Goal: Task Accomplishment & Management: Use online tool/utility

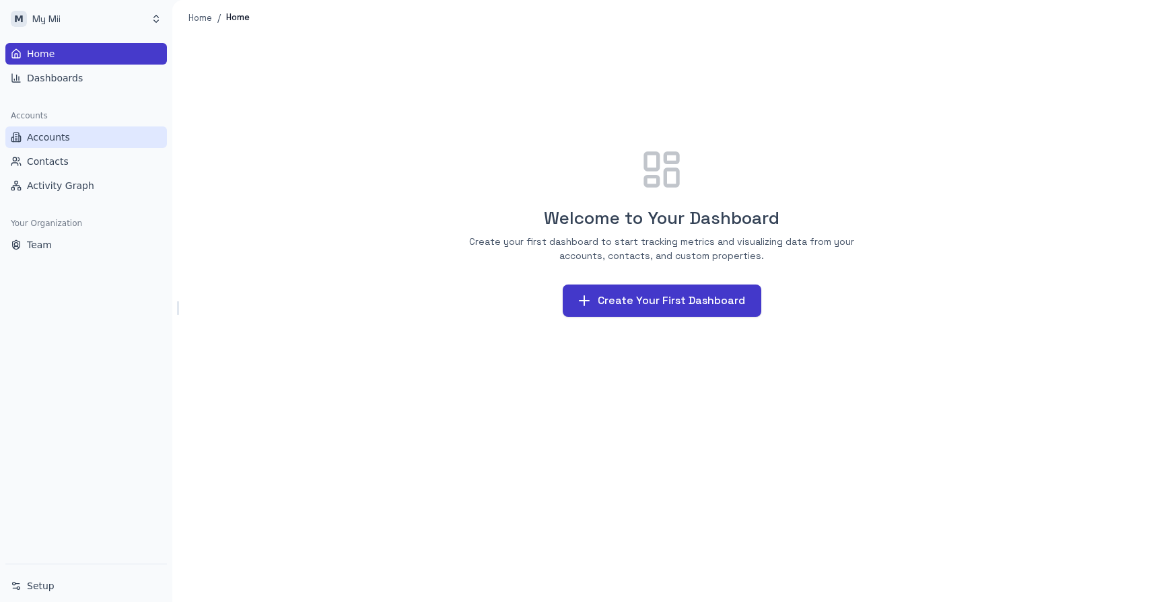
click at [72, 141] on link "Accounts" at bounding box center [86, 138] width 162 height 22
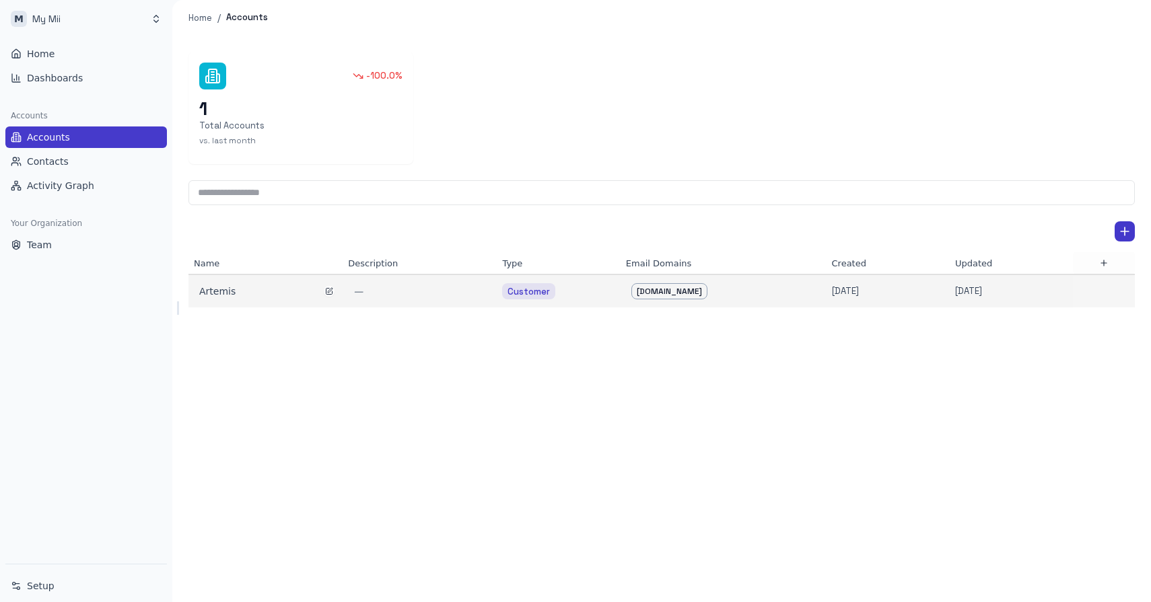
click at [217, 288] on div "Artemis" at bounding box center [265, 291] width 133 height 13
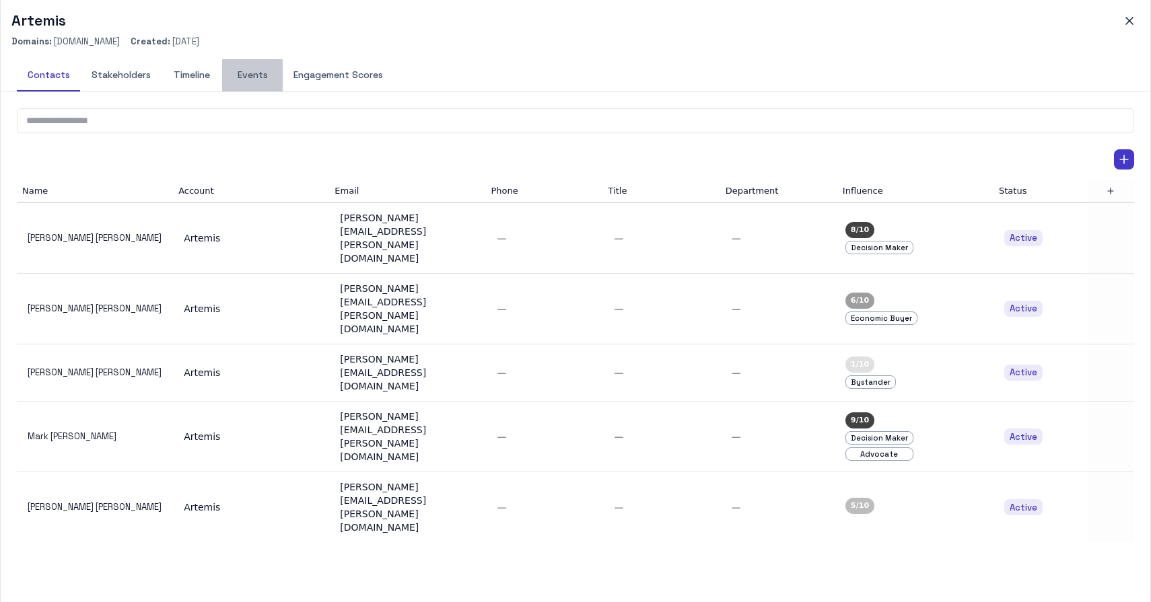
click at [256, 70] on button "Events" at bounding box center [252, 75] width 61 height 32
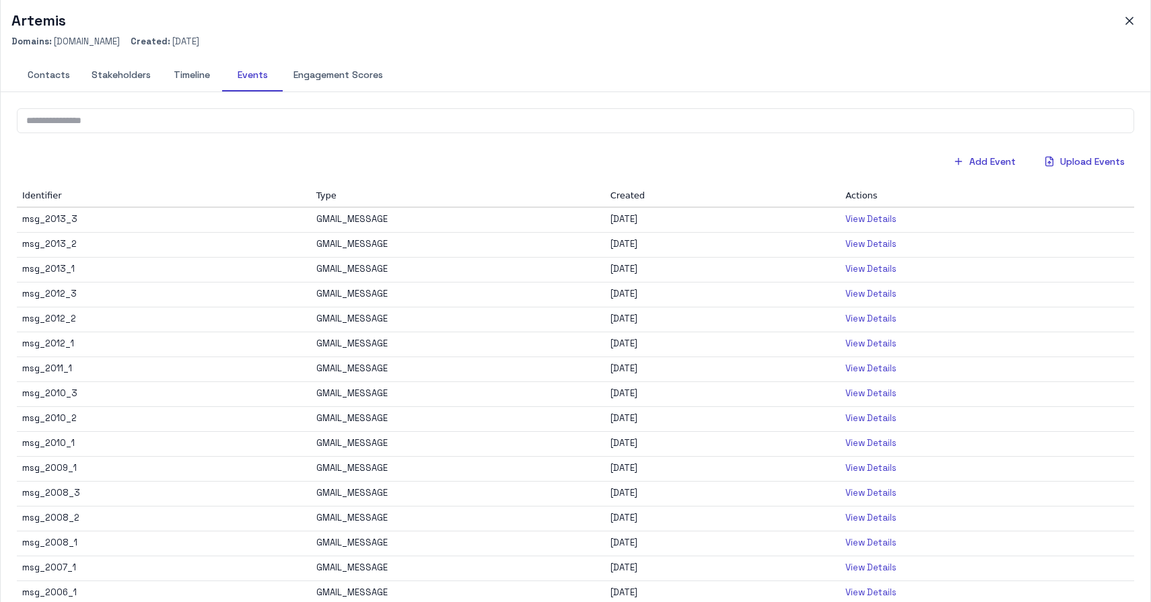
click at [194, 75] on button "Timeline" at bounding box center [192, 75] width 61 height 32
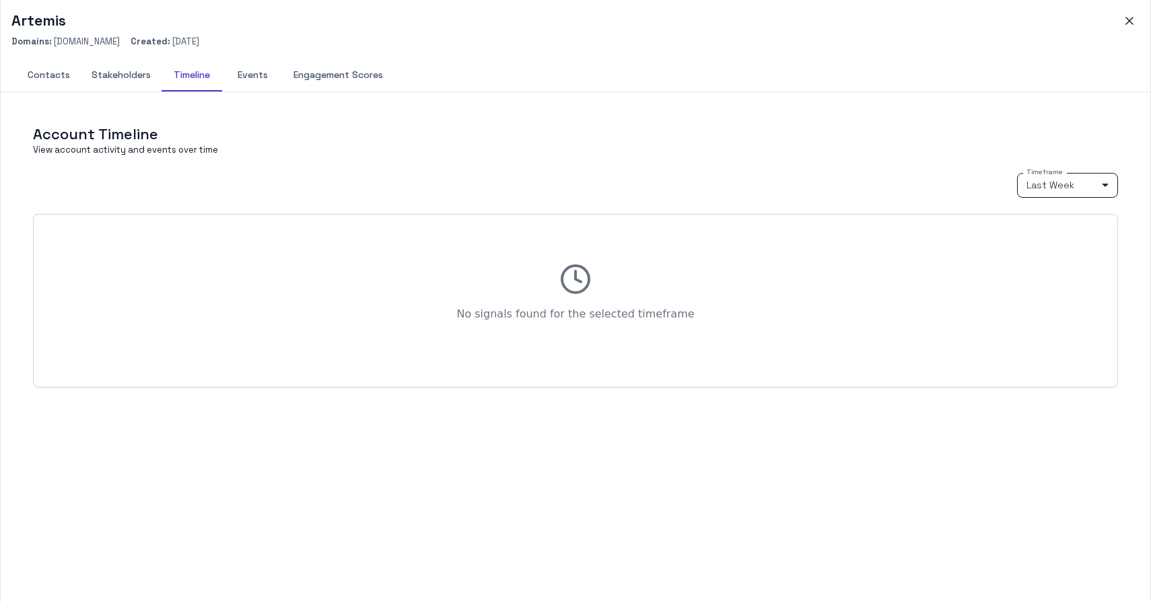
click at [1055, 185] on body "M My Mii Home Dashboards Accounts Accounts Contacts Activity Graph Your Organiz…" at bounding box center [575, 301] width 1151 height 602
click at [1046, 273] on li "Last Year" at bounding box center [1067, 274] width 101 height 20
type input "****"
click at [1129, 21] on icon "button" at bounding box center [1129, 20] width 7 height 7
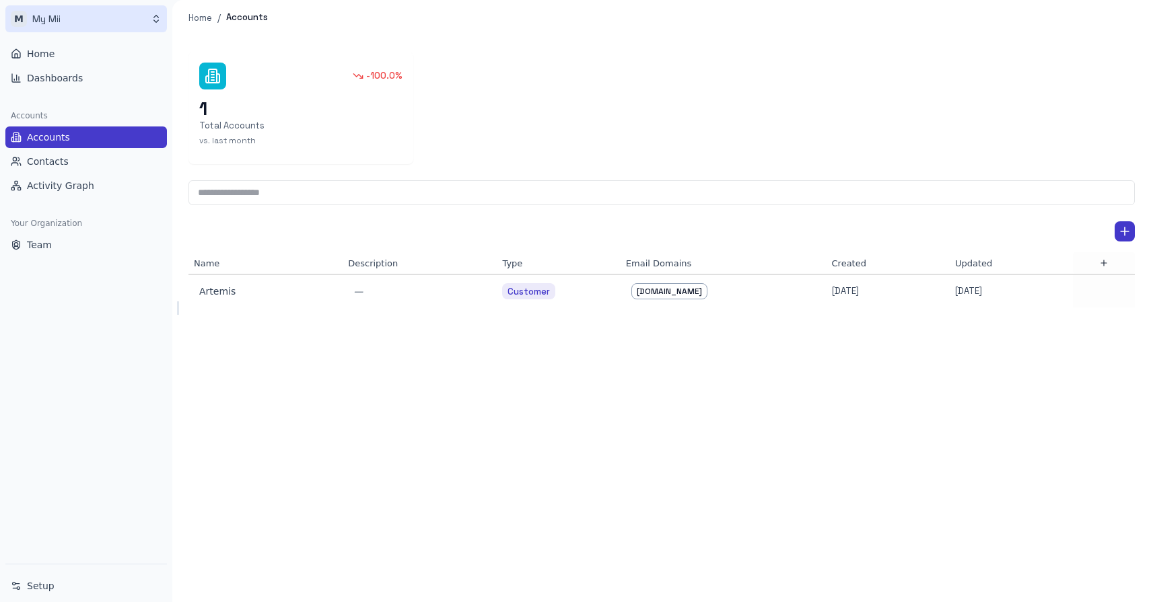
click at [72, 19] on html "M My Mii Home Dashboards Accounts Accounts Contacts Activity Graph Your Organiz…" at bounding box center [575, 301] width 1151 height 602
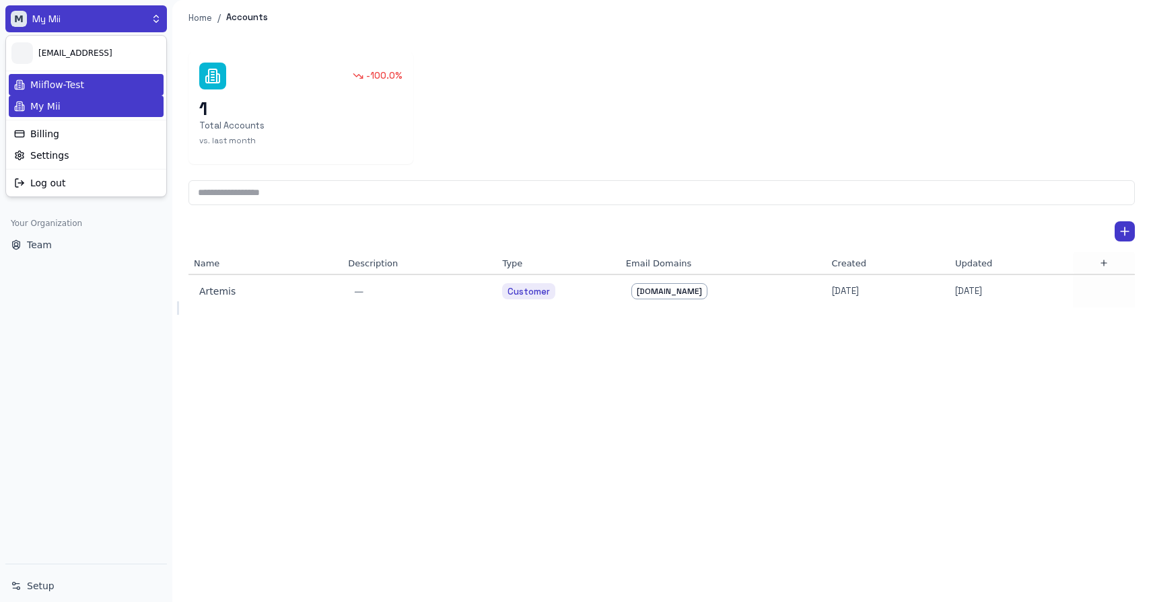
click at [55, 89] on div "Miiflow-Test" at bounding box center [86, 85] width 155 height 22
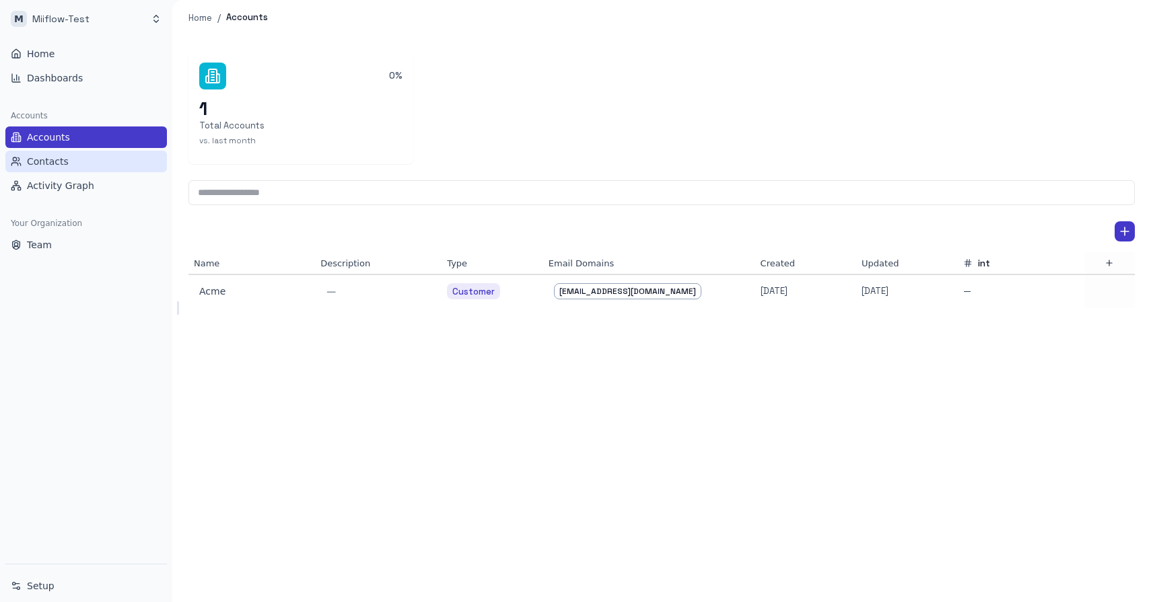
click at [42, 156] on span "Contacts" at bounding box center [48, 161] width 42 height 13
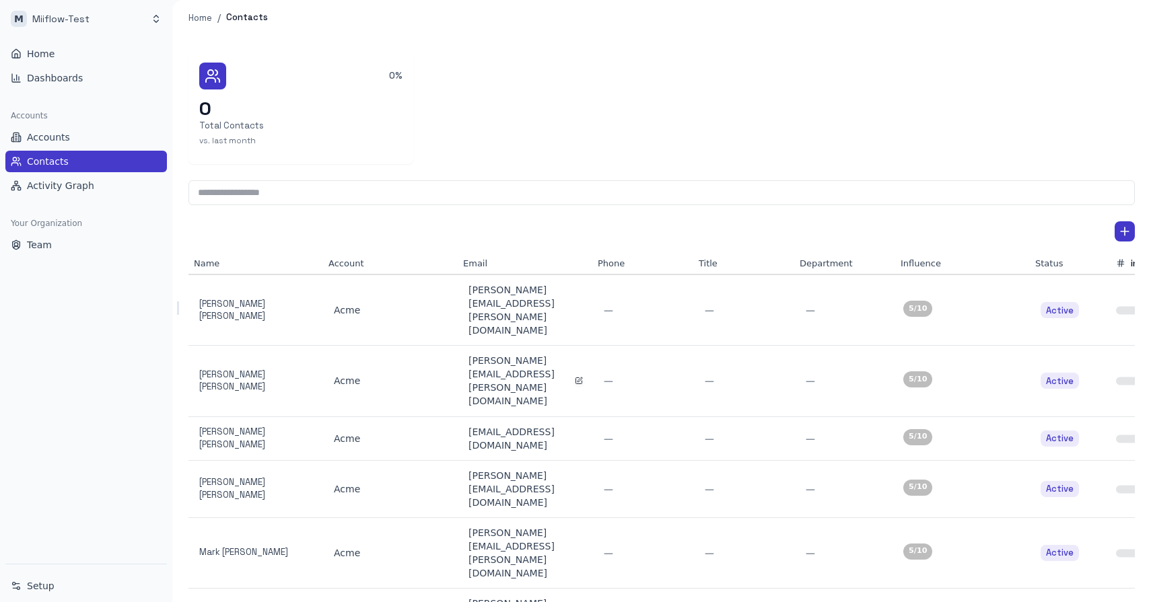
scroll to position [46, 0]
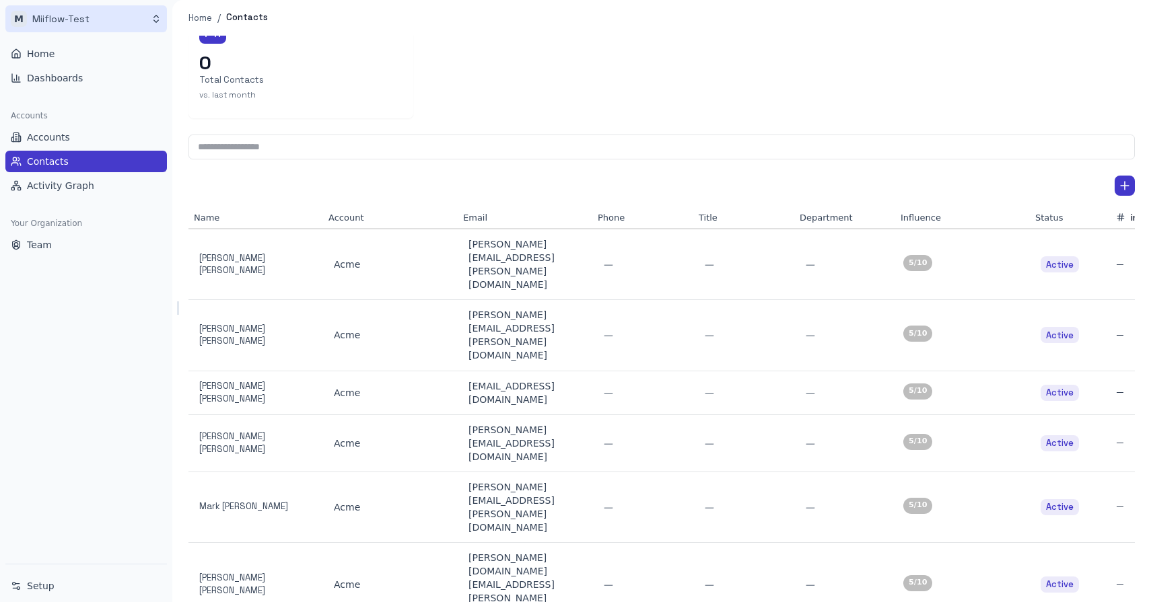
click at [82, 27] on html "M Miiflow-Test Home Dashboards Accounts Accounts Contacts Activity Graph Your O…" at bounding box center [575, 301] width 1151 height 602
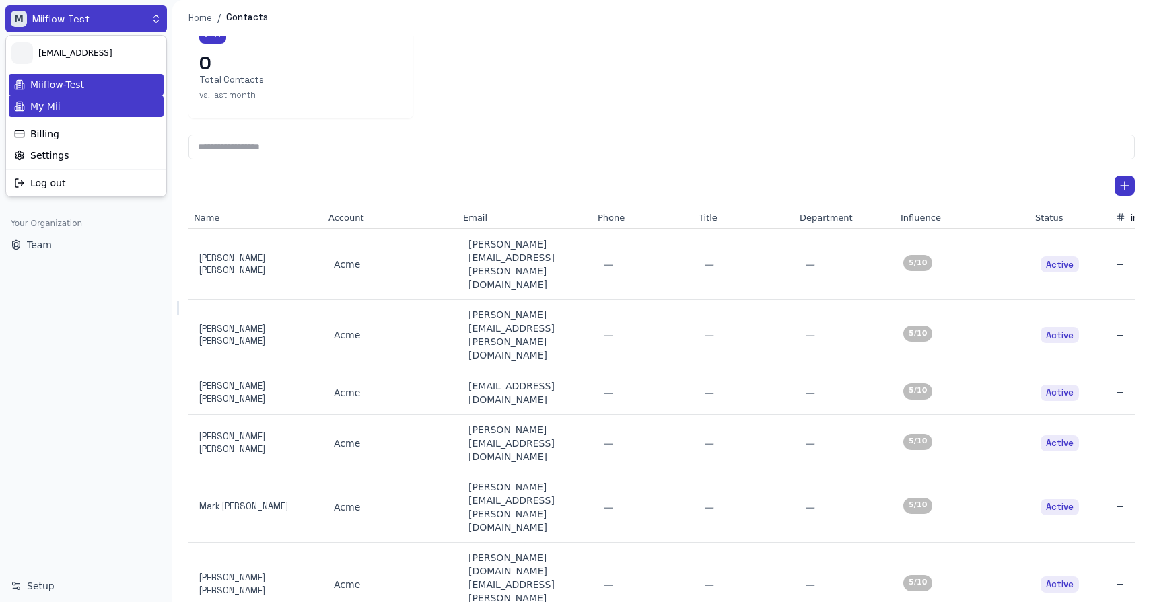
click at [61, 110] on div "My Mii" at bounding box center [86, 107] width 155 height 22
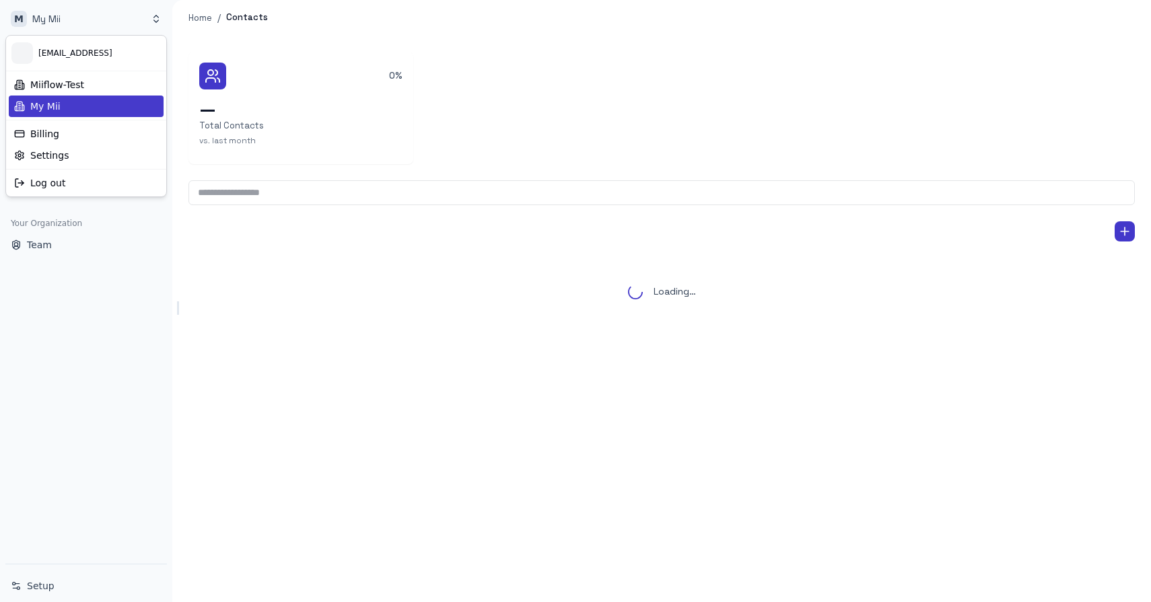
scroll to position [0, 0]
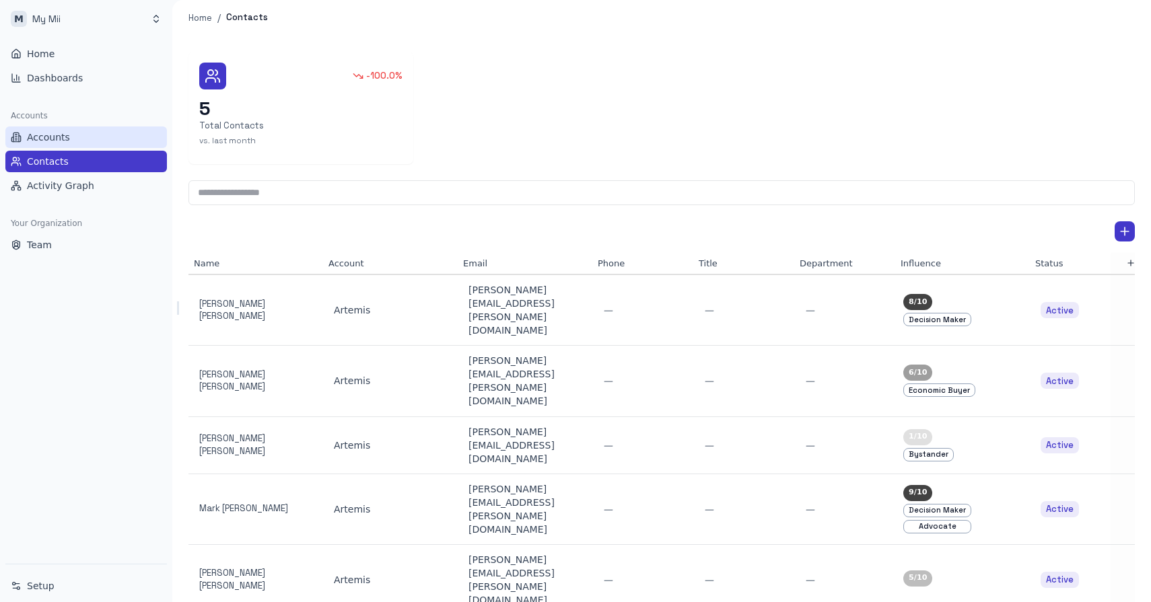
click at [44, 135] on span "Accounts" at bounding box center [48, 137] width 43 height 13
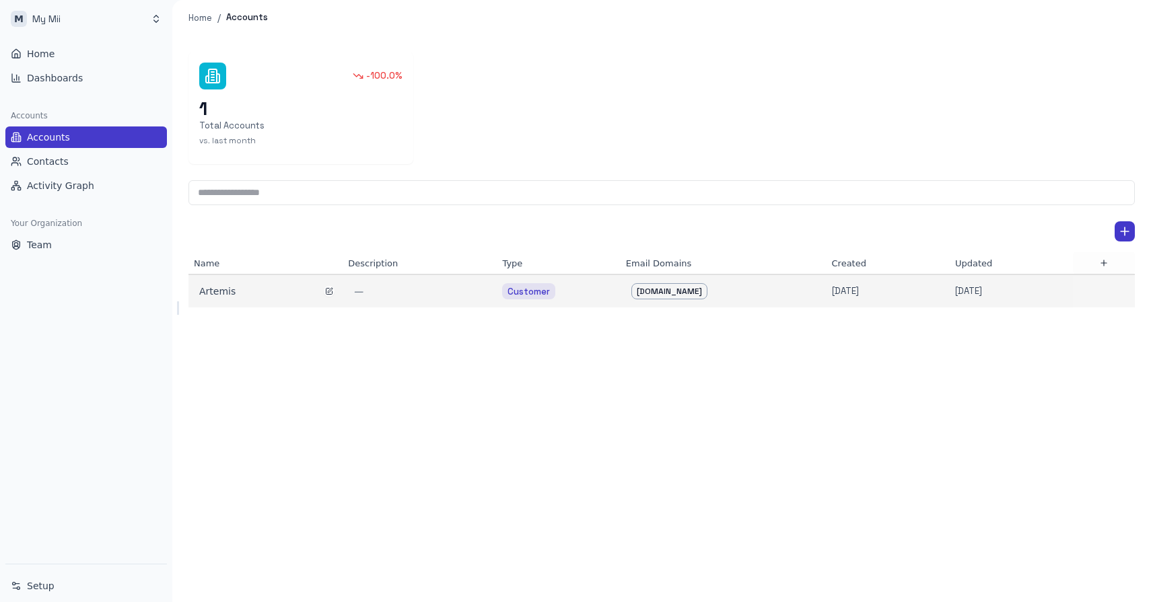
click at [221, 289] on div "Artemis" at bounding box center [265, 291] width 133 height 13
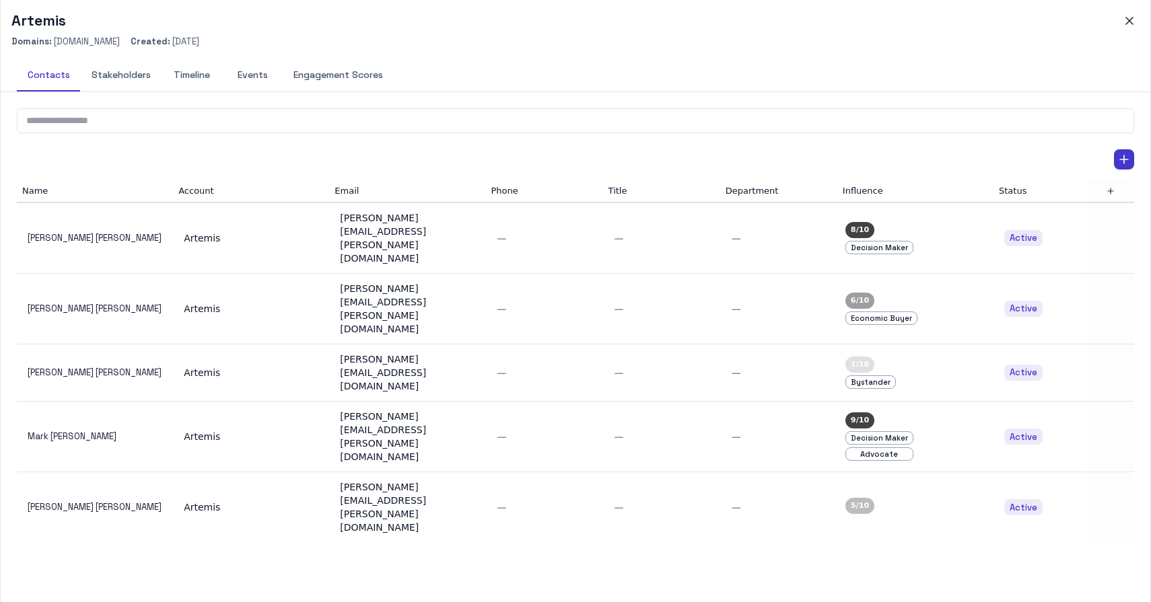
click at [193, 81] on button "Timeline" at bounding box center [192, 75] width 61 height 32
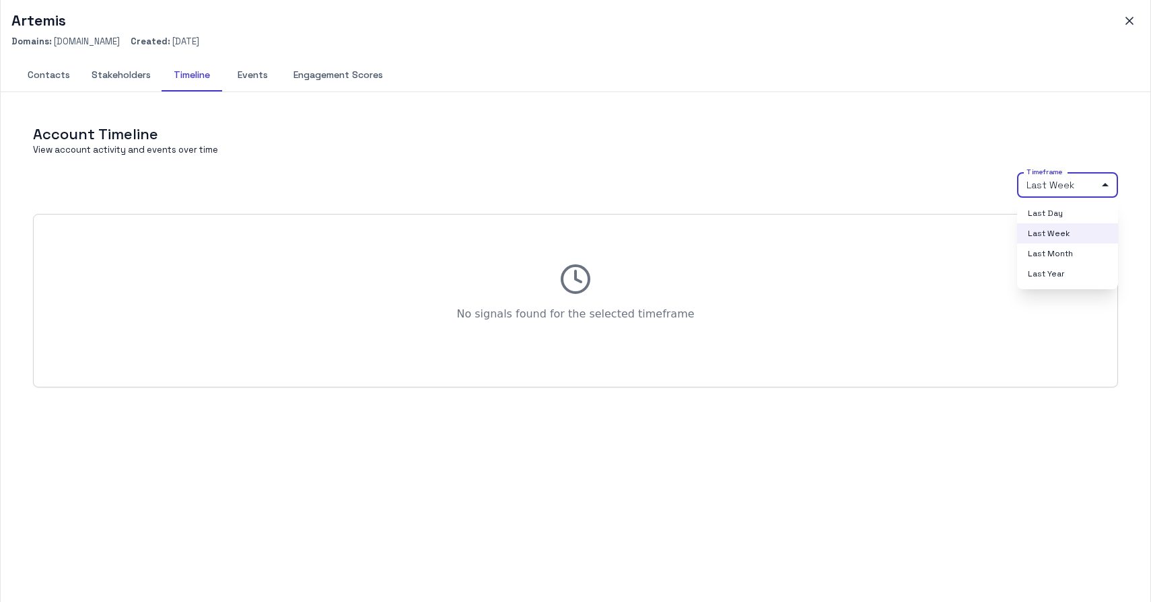
click at [1061, 194] on body "M My Mii Home Dashboards Accounts Accounts Contacts Activity Graph Your Organiz…" at bounding box center [575, 301] width 1151 height 602
click at [1056, 276] on li "Last Year" at bounding box center [1067, 274] width 101 height 20
type input "****"
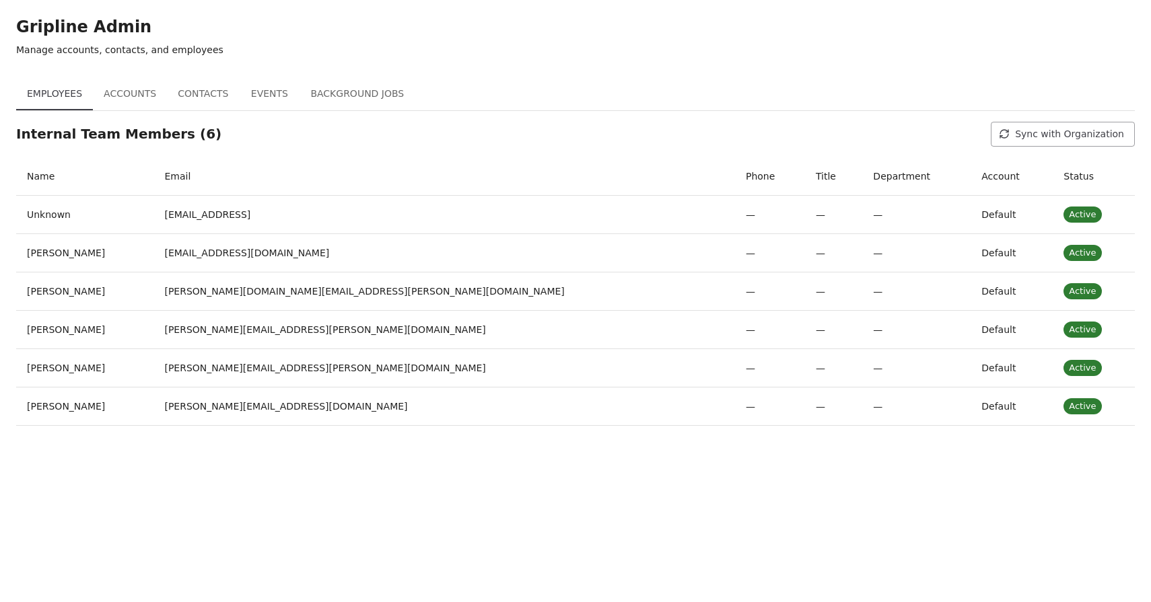
click at [271, 92] on button "Events" at bounding box center [269, 94] width 61 height 32
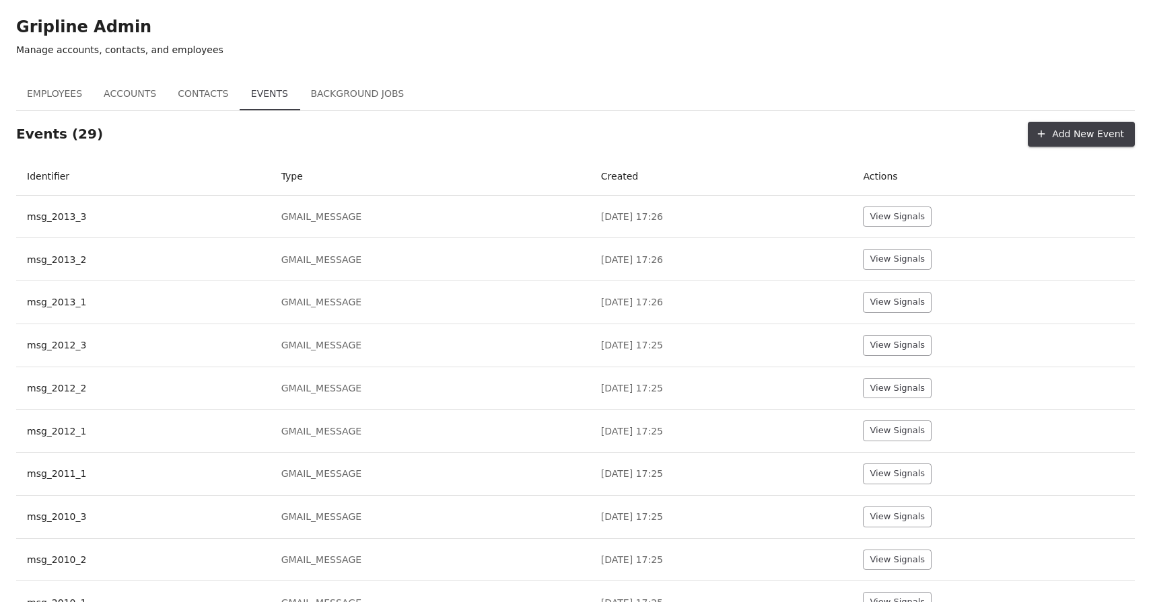
click at [373, 94] on button "Background Jobs" at bounding box center [357, 94] width 115 height 32
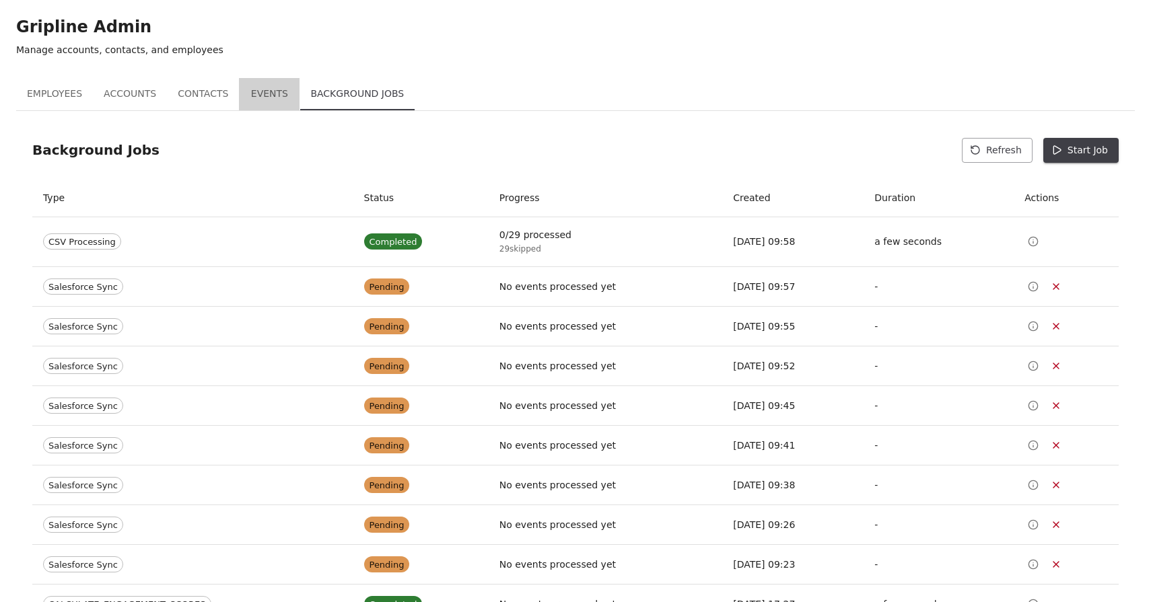
click at [262, 98] on button "Events" at bounding box center [269, 94] width 61 height 32
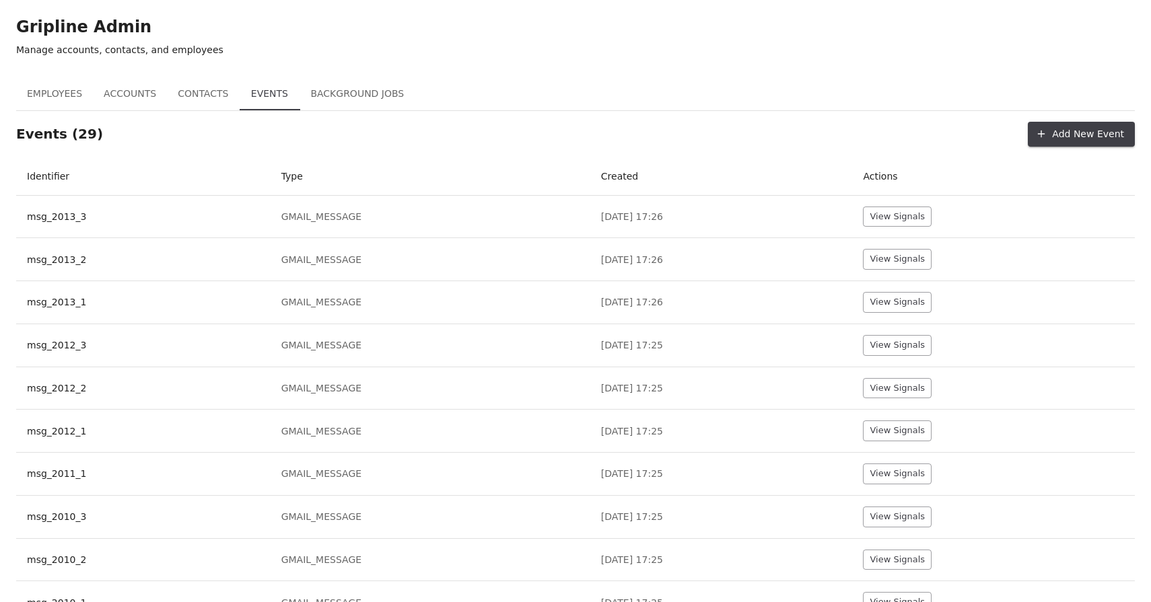
click at [370, 98] on button "Background Jobs" at bounding box center [357, 94] width 115 height 32
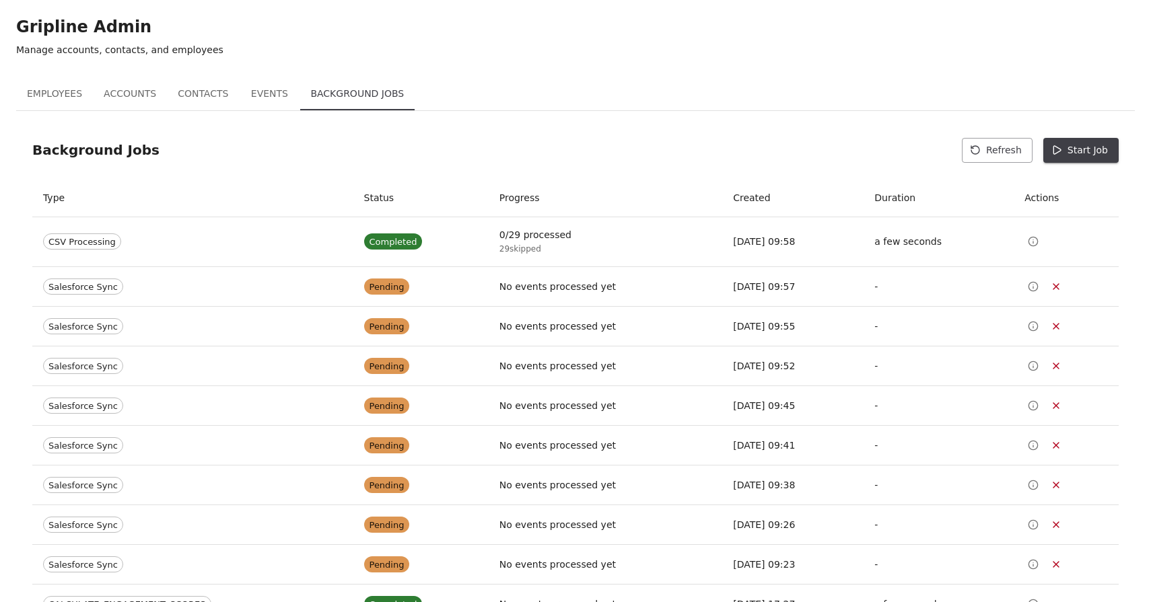
click at [1083, 151] on button "Start Job" at bounding box center [1080, 150] width 75 height 25
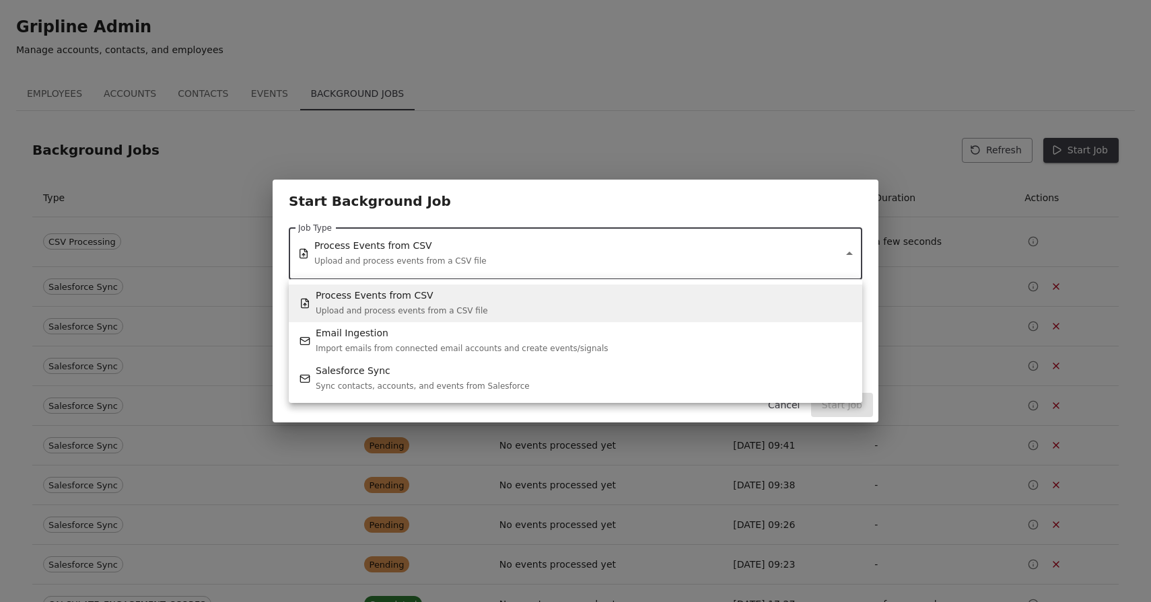
click at [383, 296] on p "Process Events from CSV" at bounding box center [402, 295] width 172 height 13
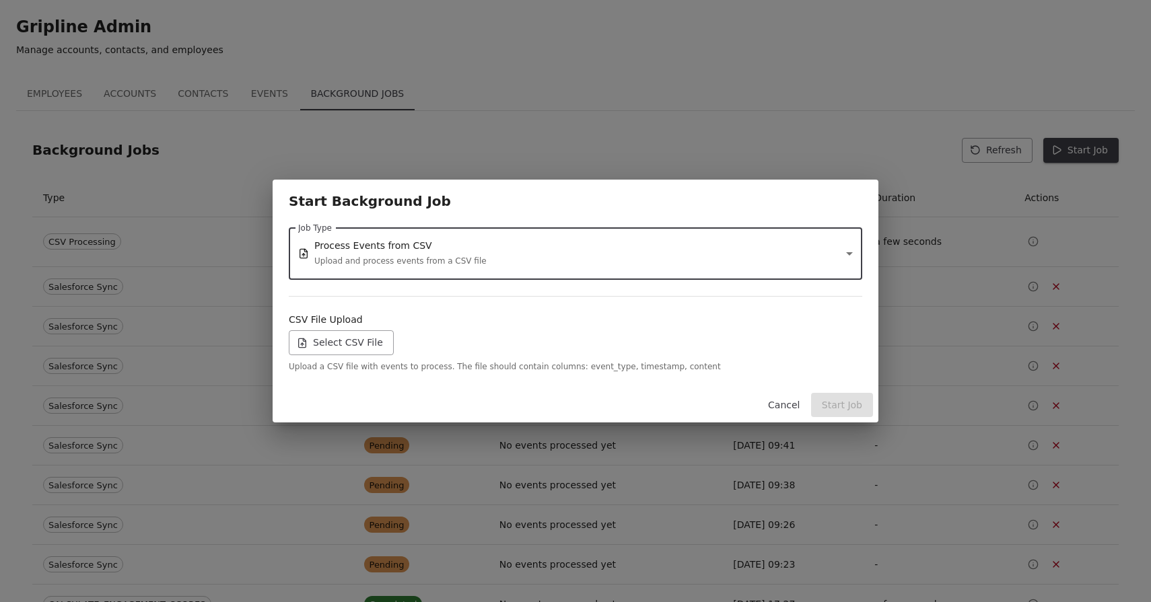
click at [359, 352] on label "Select CSV File" at bounding box center [341, 342] width 105 height 25
click at [0, 0] on input "Select CSV File" at bounding box center [0, 0] width 0 height 0
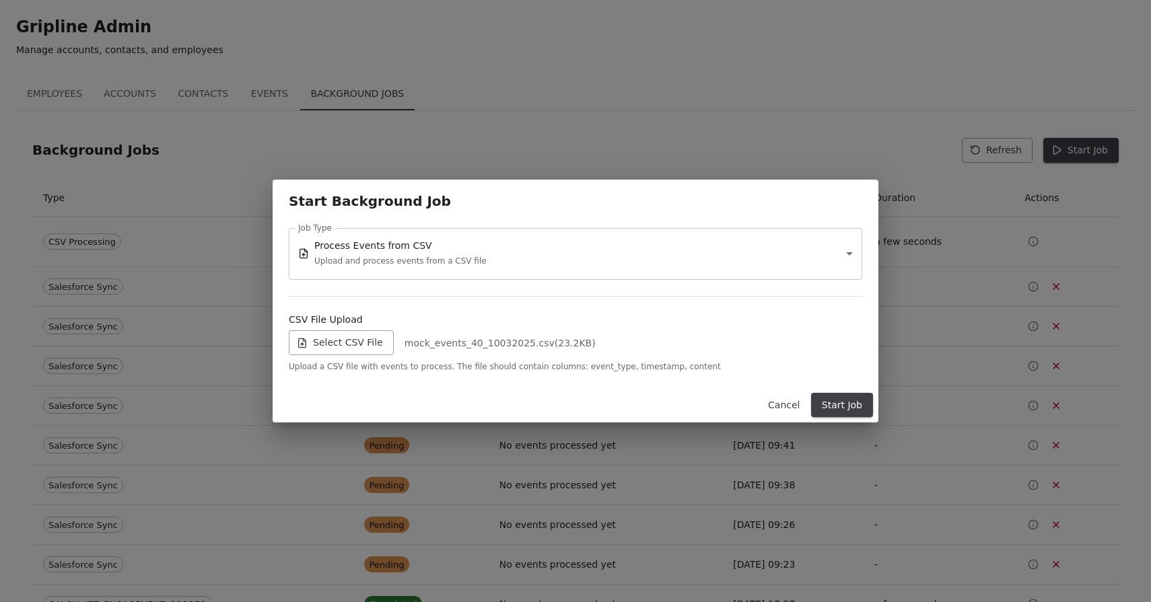
click at [838, 405] on button "Start Job" at bounding box center [842, 405] width 62 height 25
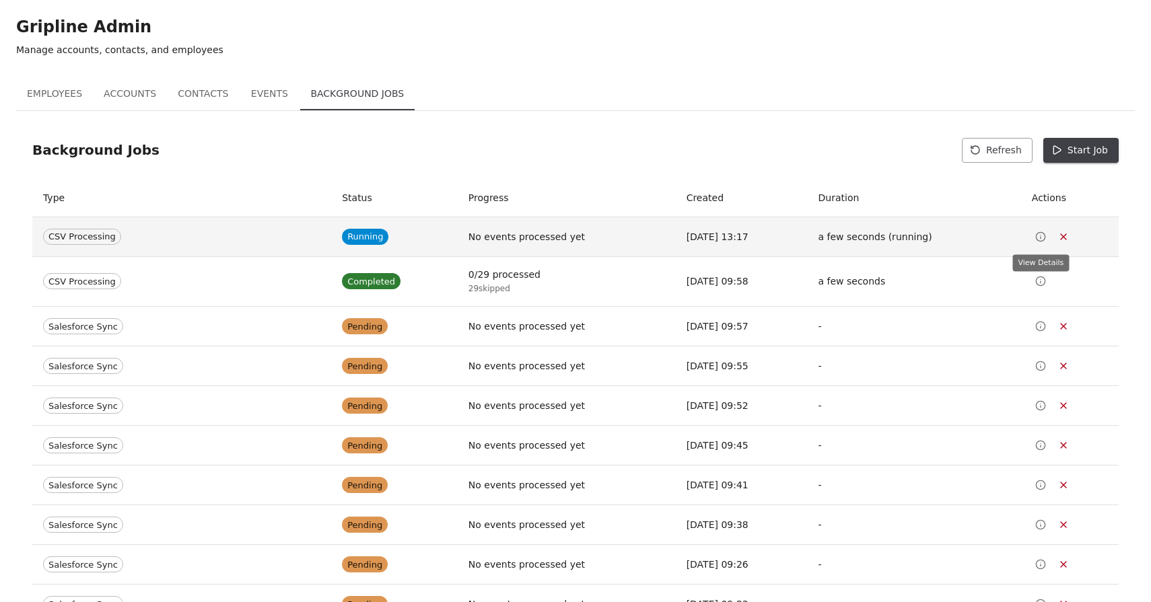
click at [1036, 237] on icon "View Details" at bounding box center [1040, 237] width 11 height 11
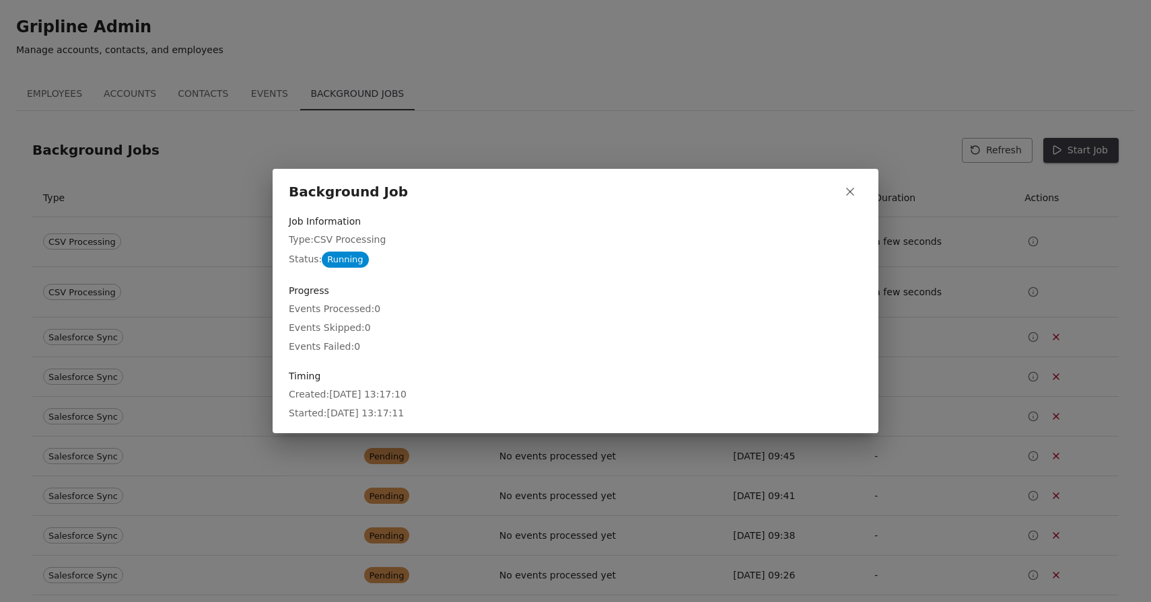
click at [851, 114] on div "Background Job Job Information Type: CSV Processing Status: Running Progress Ev…" at bounding box center [575, 301] width 1151 height 602
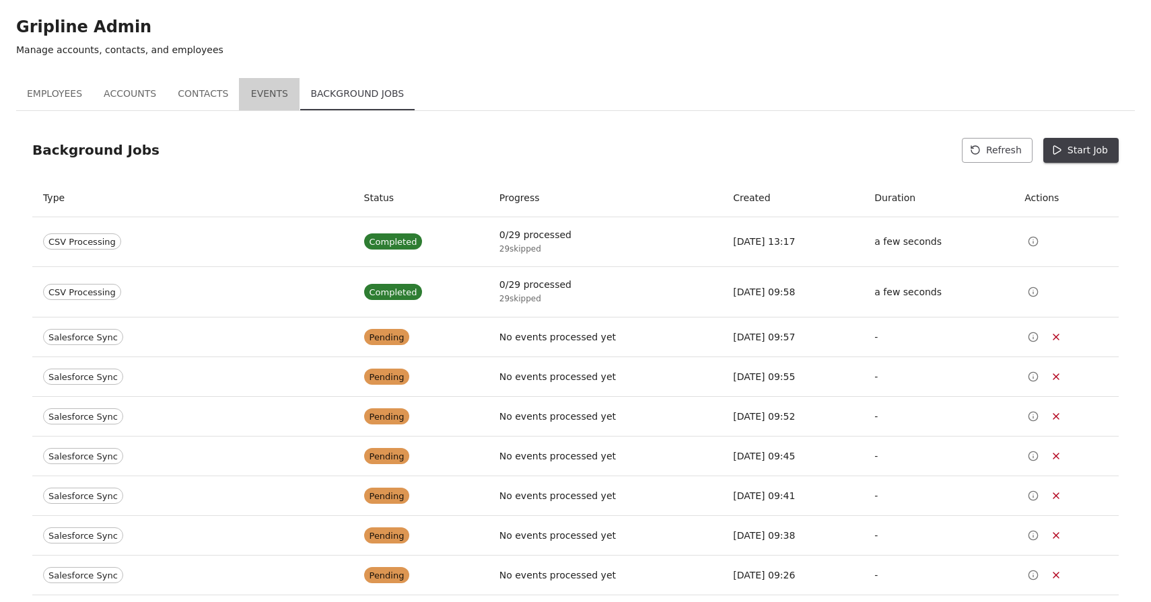
click at [261, 96] on button "Events" at bounding box center [269, 94] width 61 height 32
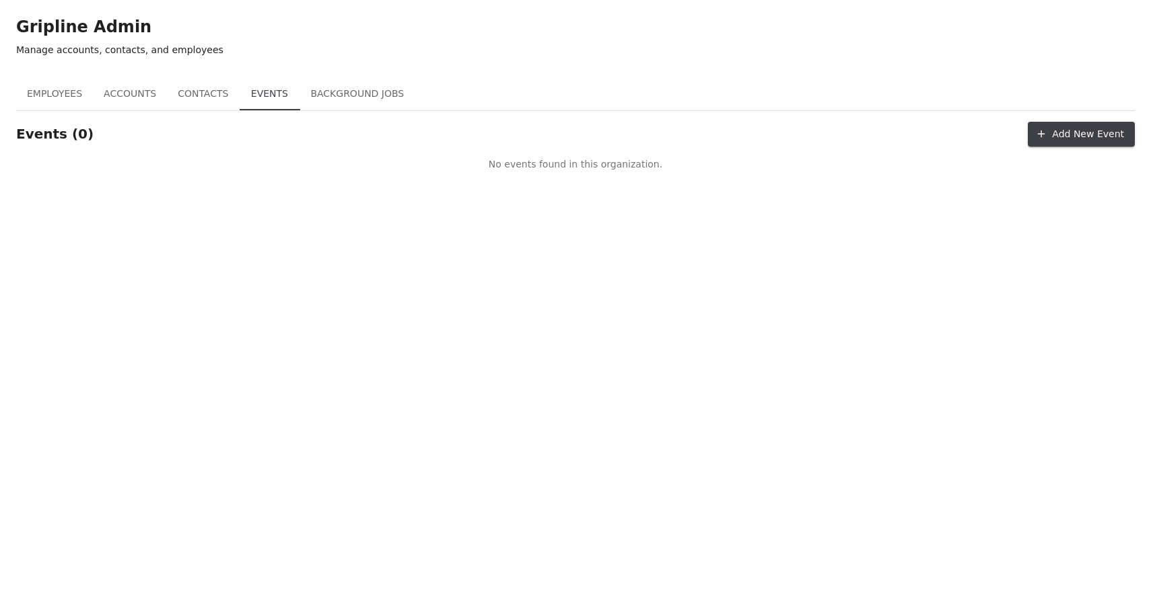
click at [337, 97] on button "Background Jobs" at bounding box center [357, 94] width 115 height 32
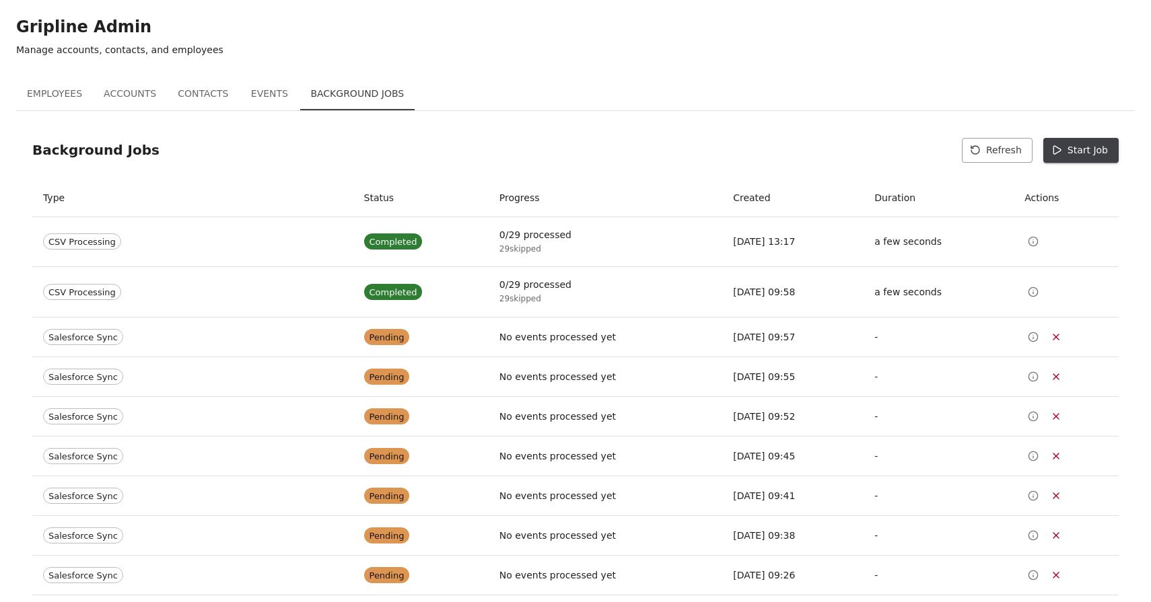
click at [1080, 153] on button "Start Job" at bounding box center [1080, 150] width 75 height 25
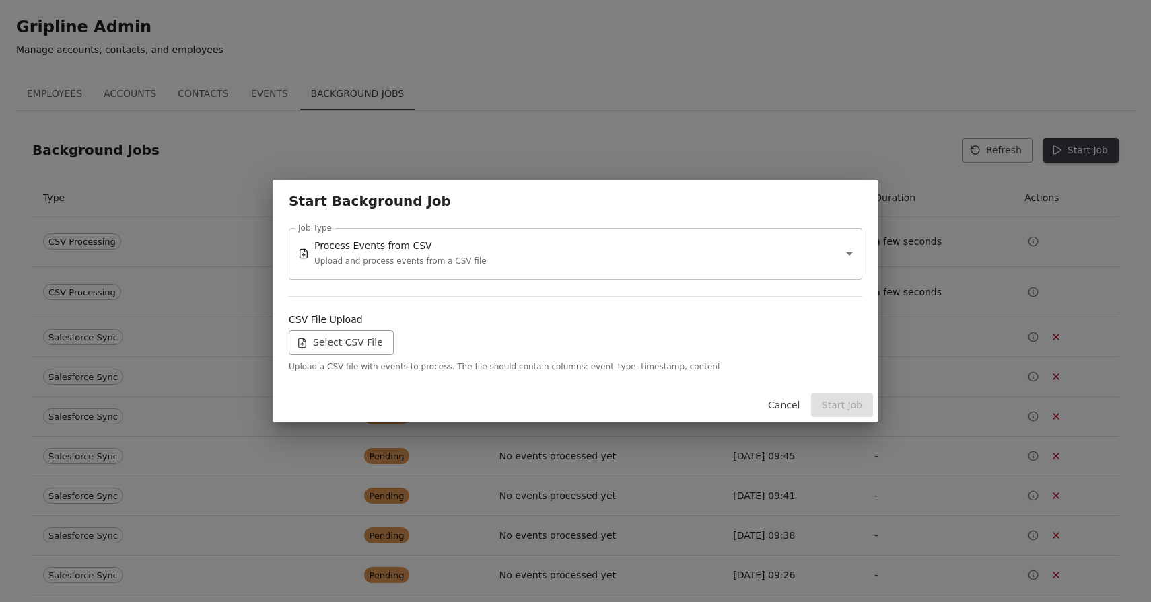
click at [337, 346] on label "Select CSV File" at bounding box center [341, 342] width 105 height 25
click at [0, 0] on input "Select CSV File" at bounding box center [0, 0] width 0 height 0
click at [843, 411] on button "Start Job" at bounding box center [842, 405] width 62 height 25
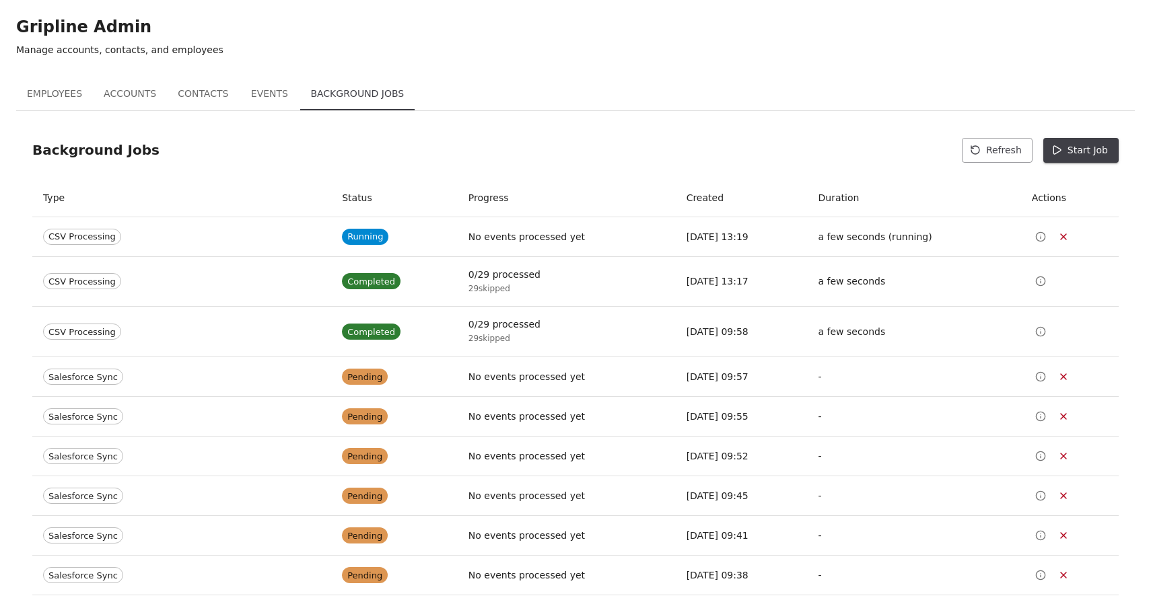
click at [1007, 157] on button "Refresh" at bounding box center [997, 150] width 71 height 25
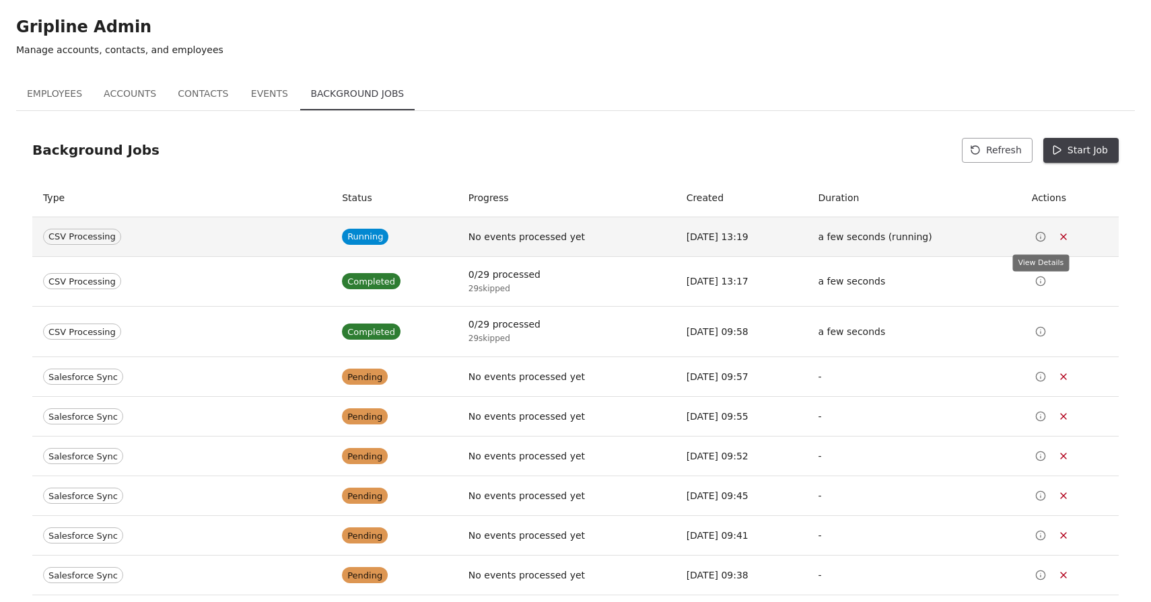
click at [1043, 238] on icon "View Details" at bounding box center [1040, 237] width 11 height 11
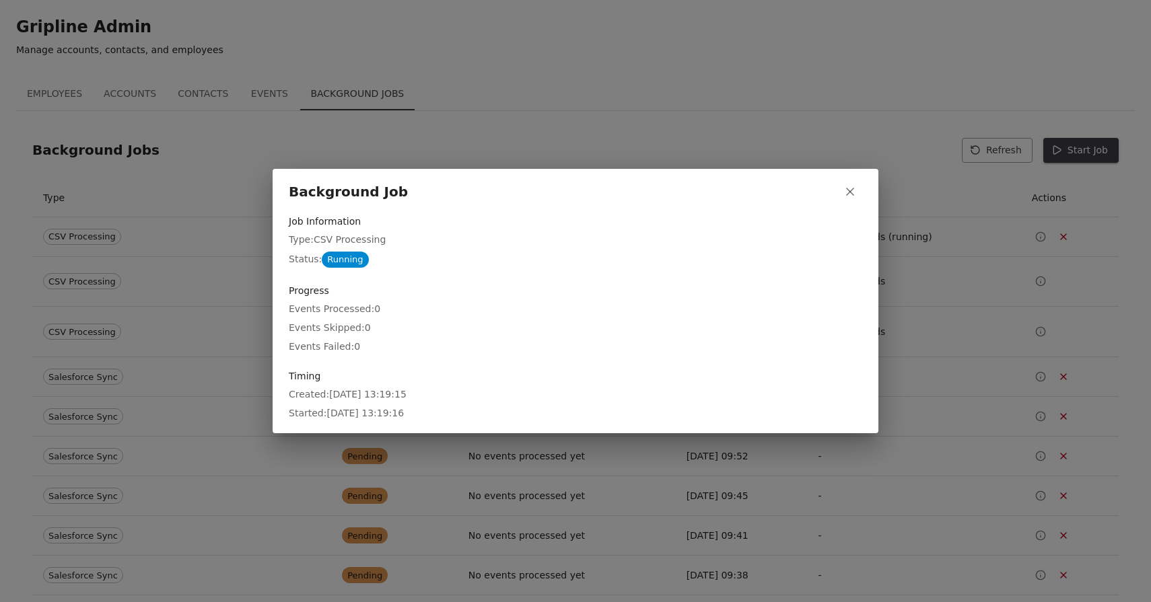
click at [831, 83] on div "Background Job Job Information Type: CSV Processing Status: Running Progress Ev…" at bounding box center [575, 301] width 1151 height 602
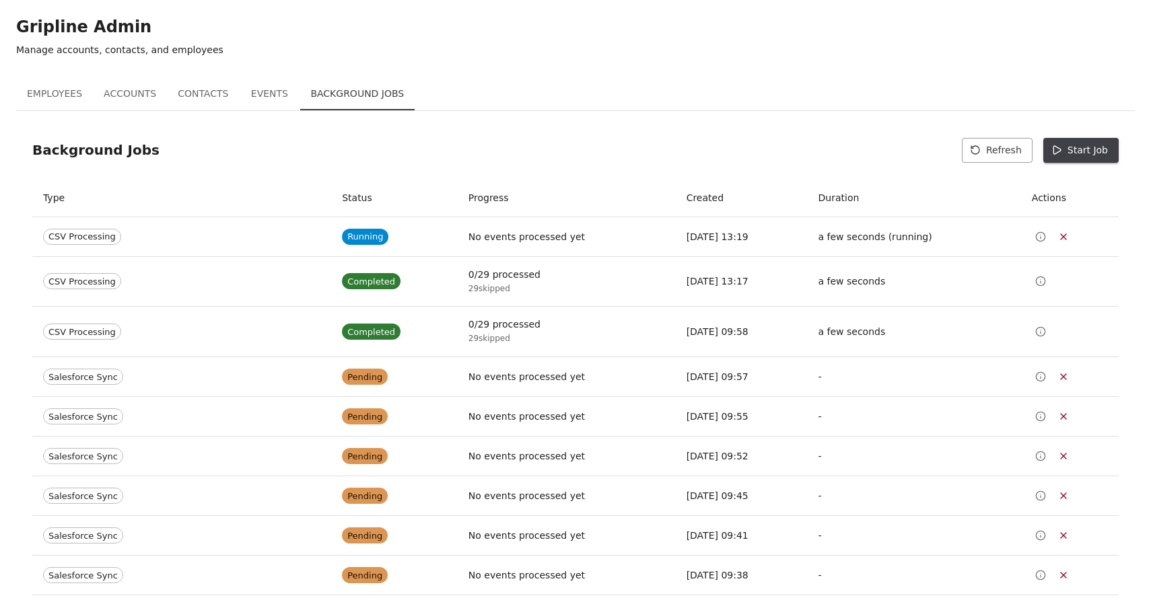
click at [253, 95] on button "Events" at bounding box center [269, 94] width 61 height 32
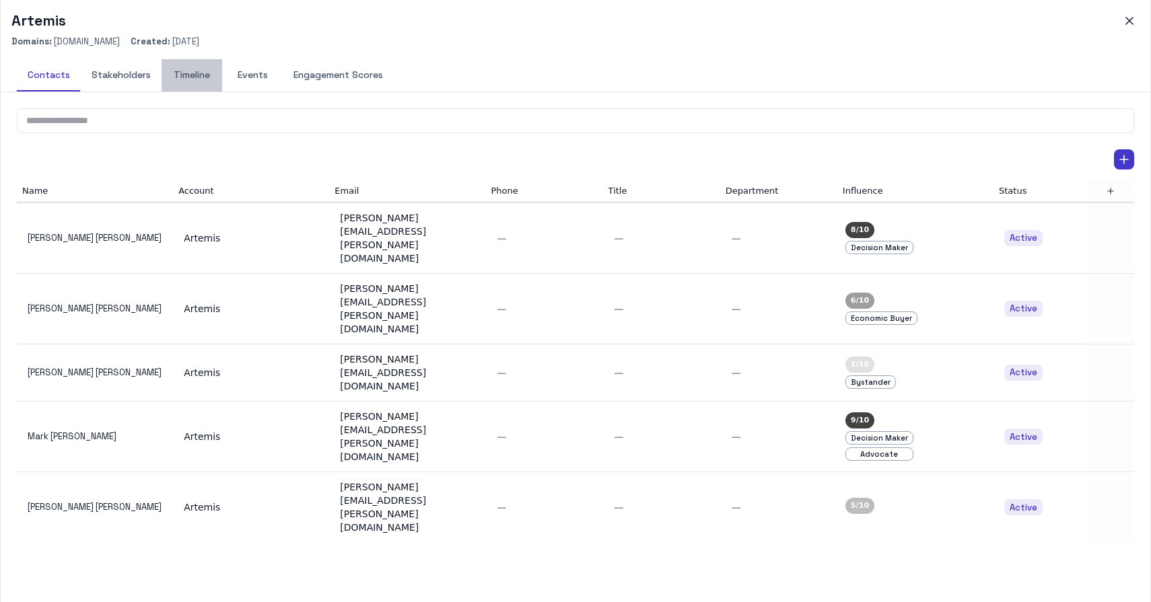
click at [209, 75] on button "Timeline" at bounding box center [192, 75] width 61 height 32
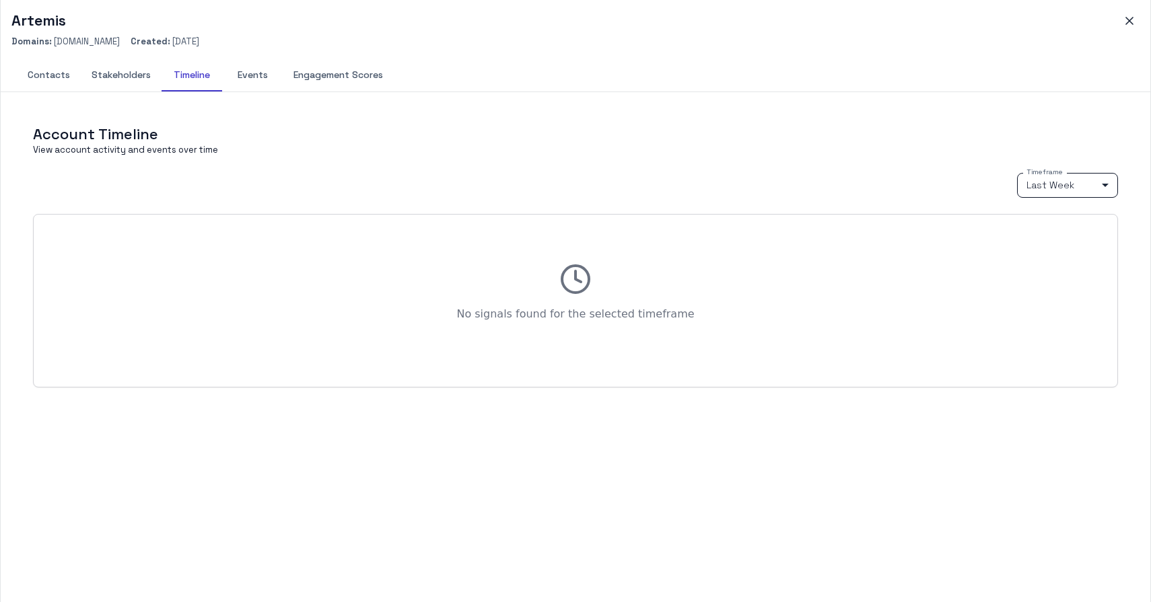
click at [1078, 194] on body "M My Mii Home Dashboards Accounts Accounts Contacts Activity Graph Your Organiz…" at bounding box center [575, 301] width 1151 height 602
click at [1062, 277] on li "Last Year" at bounding box center [1067, 274] width 101 height 20
type input "****"
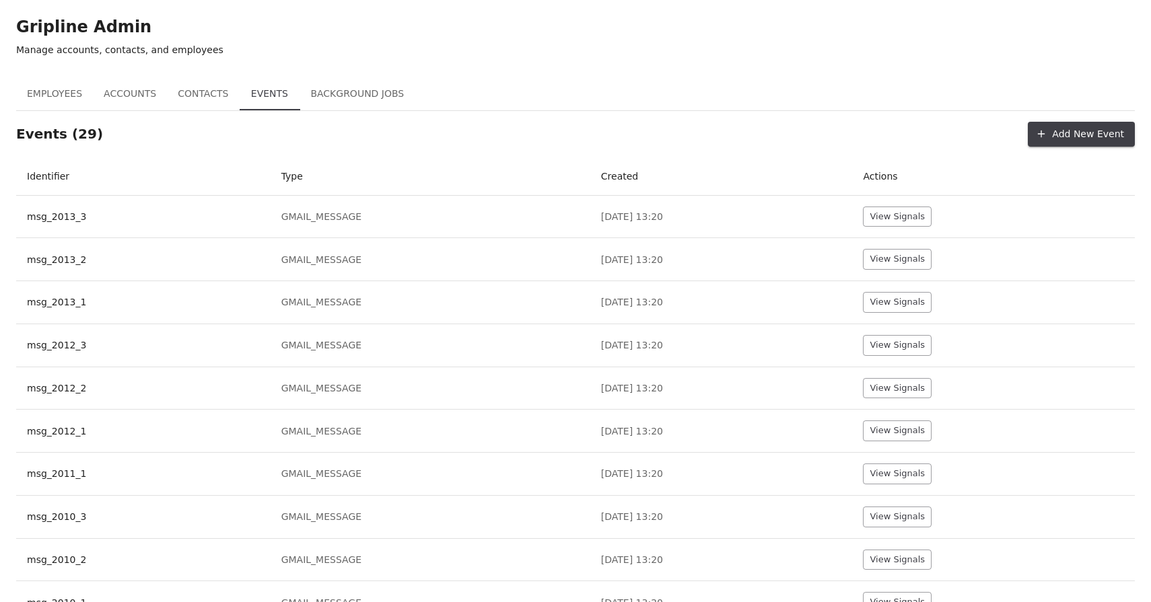
click at [365, 100] on button "Background Jobs" at bounding box center [357, 94] width 115 height 32
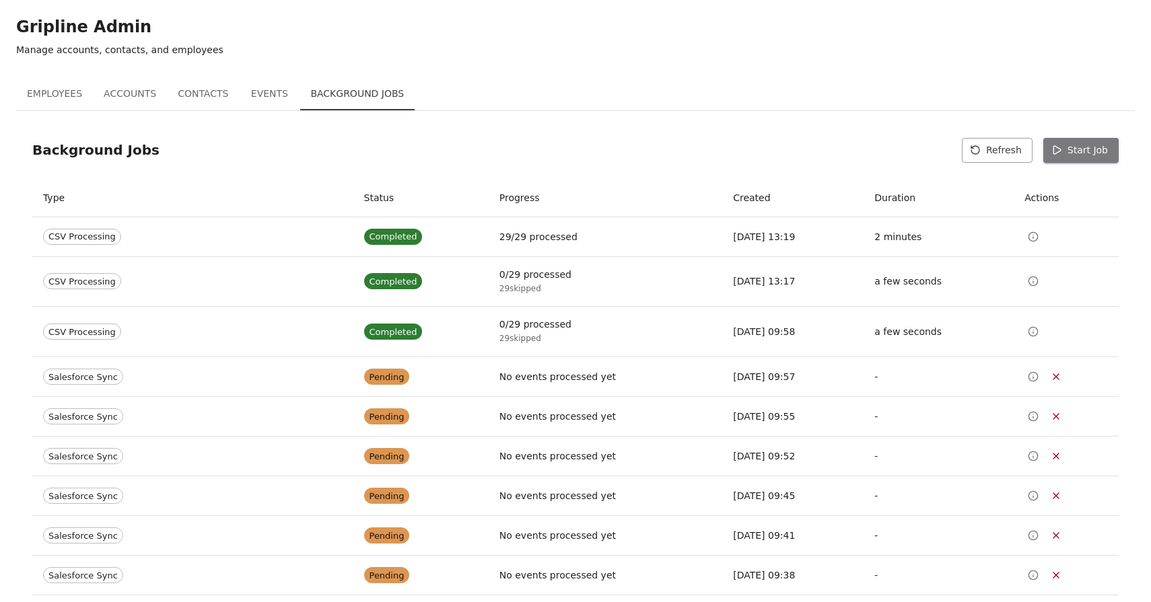
click at [1080, 153] on button "Start Job" at bounding box center [1080, 150] width 75 height 25
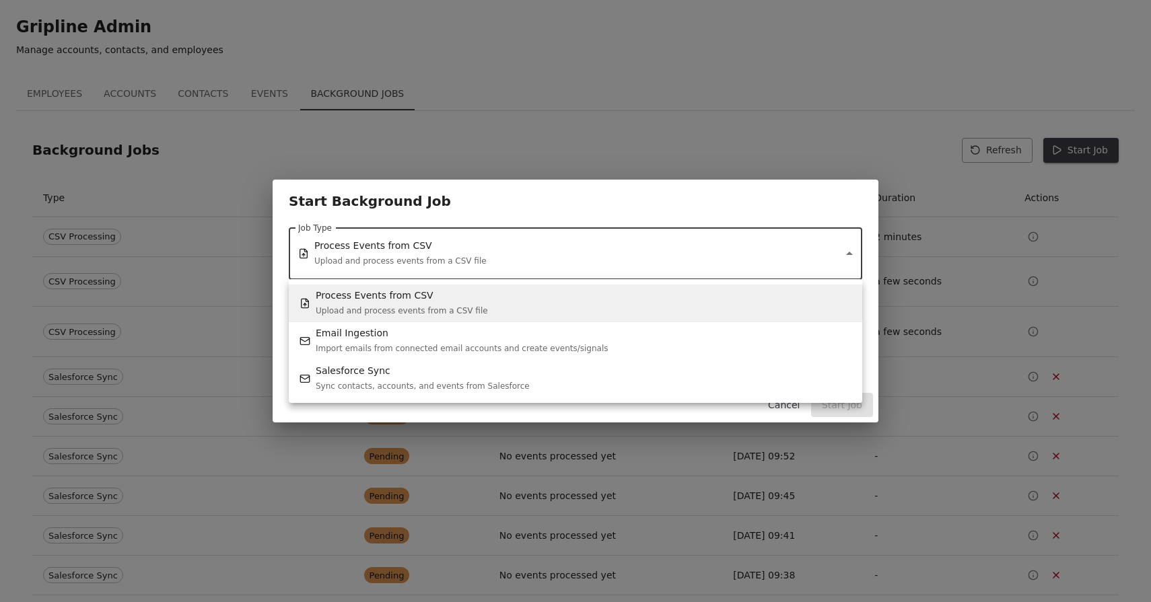
click at [361, 365] on p "Salesforce Sync" at bounding box center [423, 370] width 214 height 13
type input "**********"
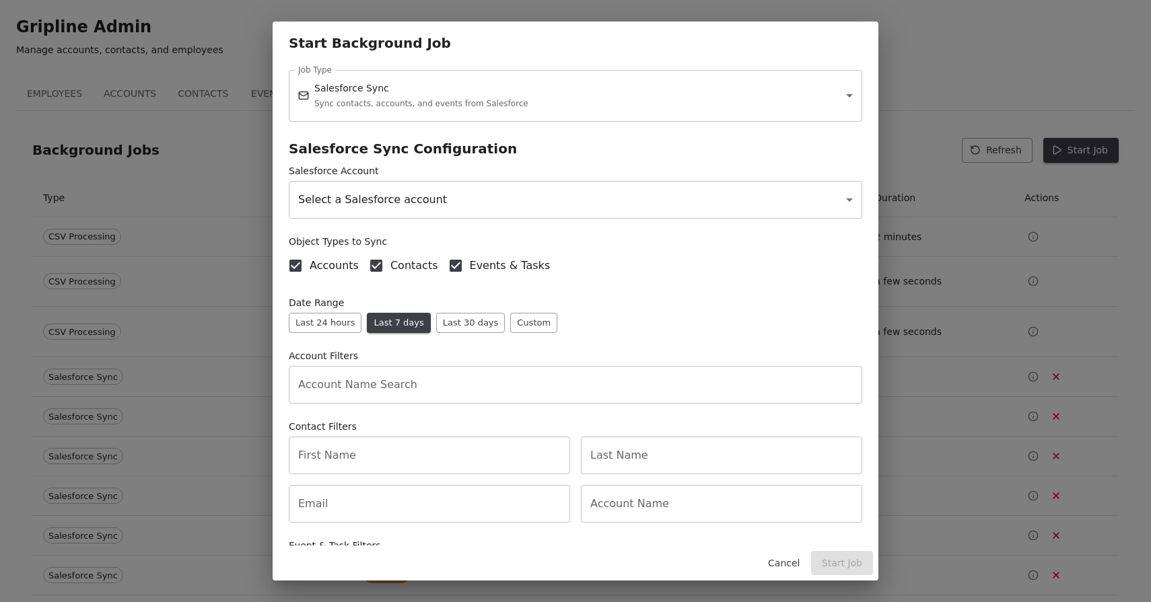
click at [460, 324] on button "Last 30 days" at bounding box center [470, 323] width 69 height 21
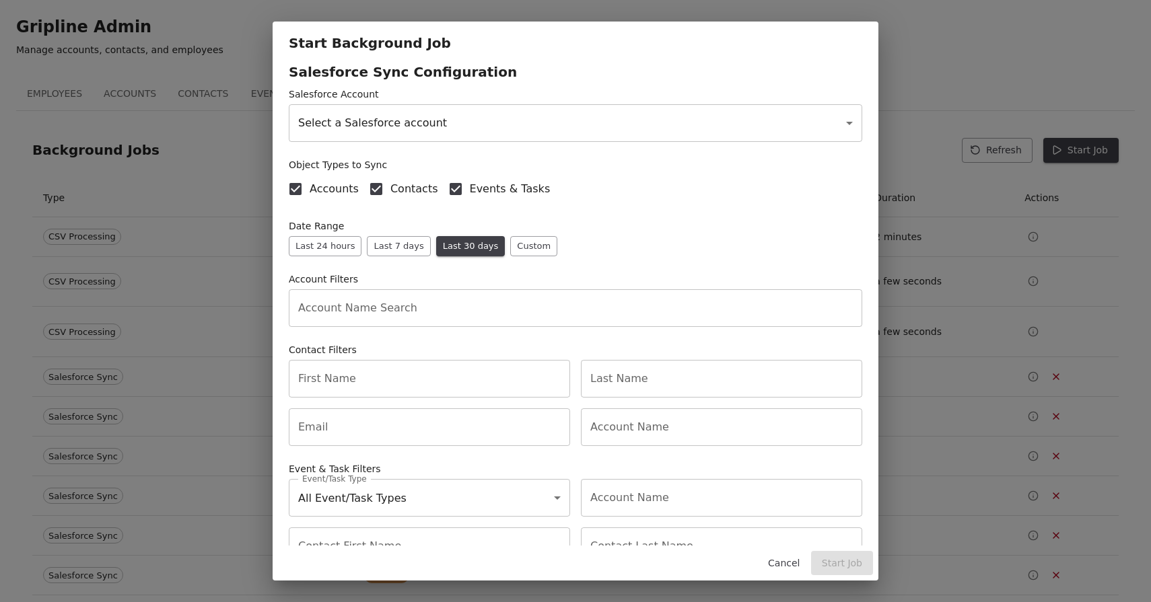
scroll to position [190, 0]
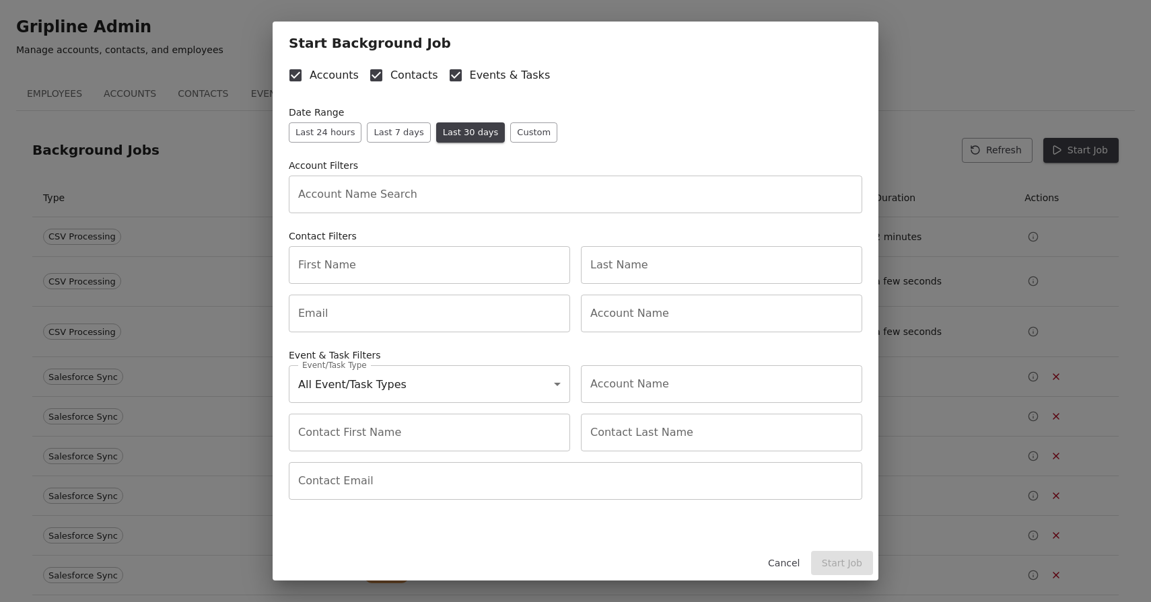
click at [413, 129] on button "Last 7 days" at bounding box center [398, 132] width 63 height 21
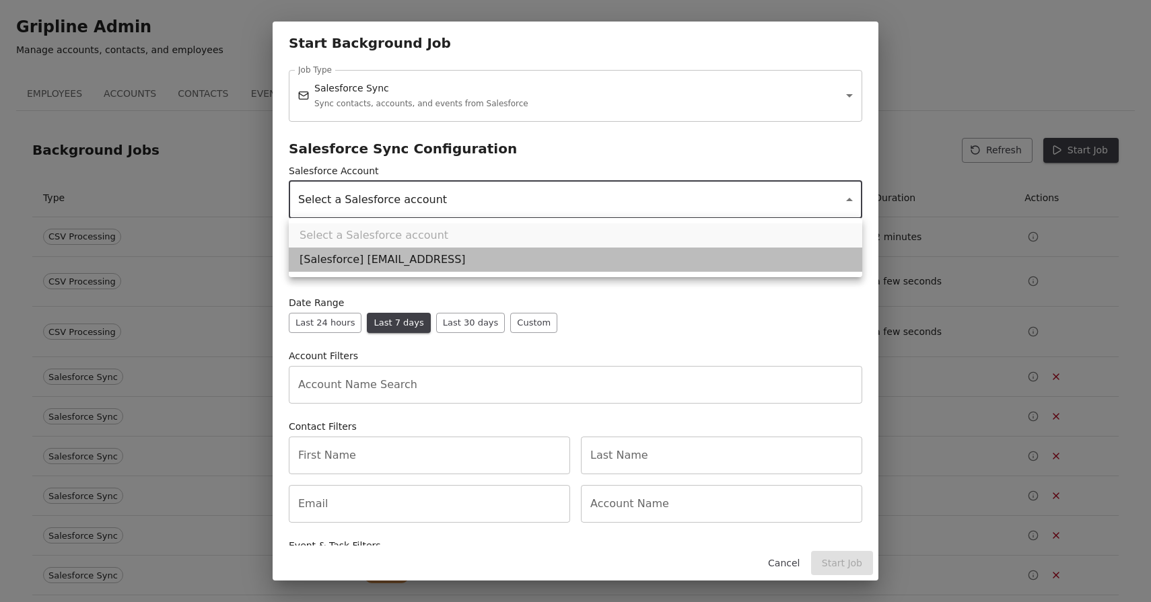
click at [433, 257] on li "[Salesforce] kiryl@gripline.ai" at bounding box center [575, 260] width 573 height 24
type input "**********"
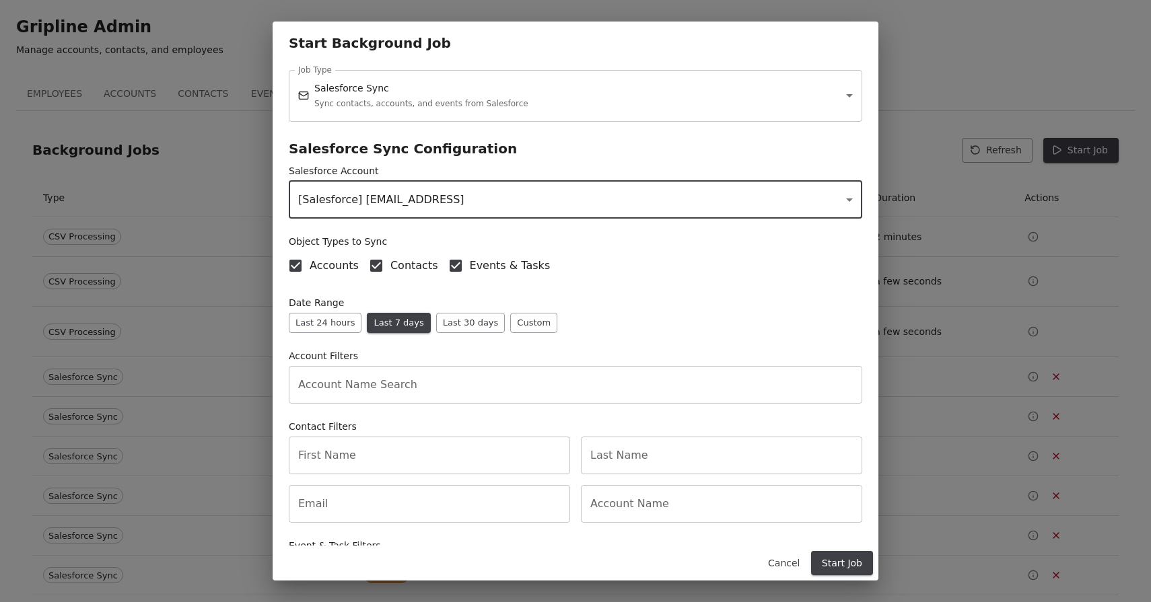
scroll to position [190, 0]
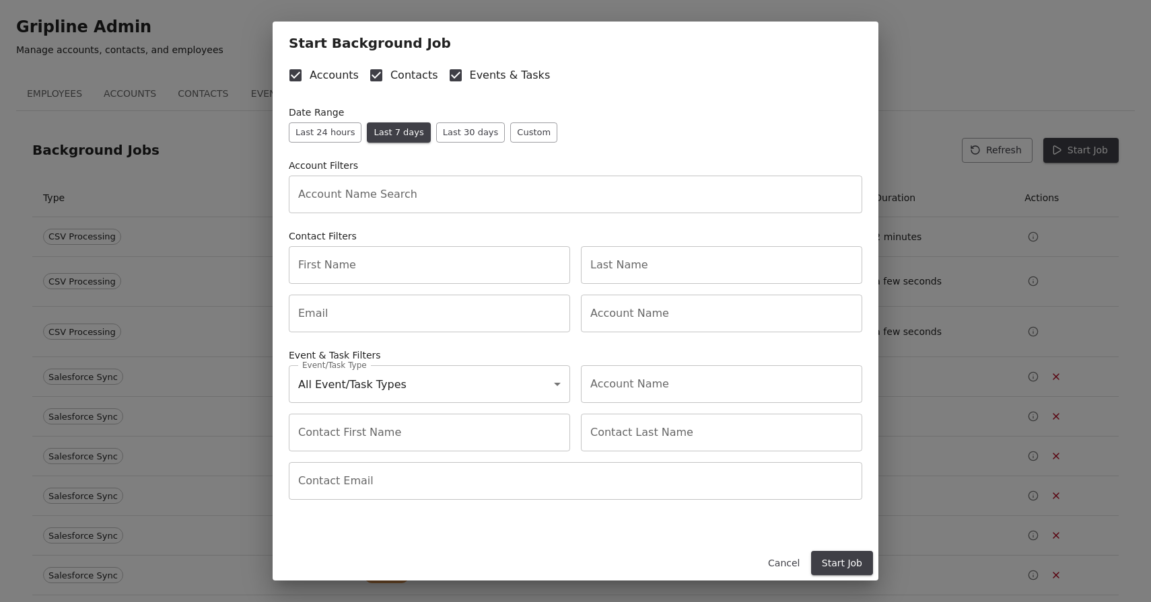
click at [841, 567] on button "Start Job" at bounding box center [842, 563] width 62 height 25
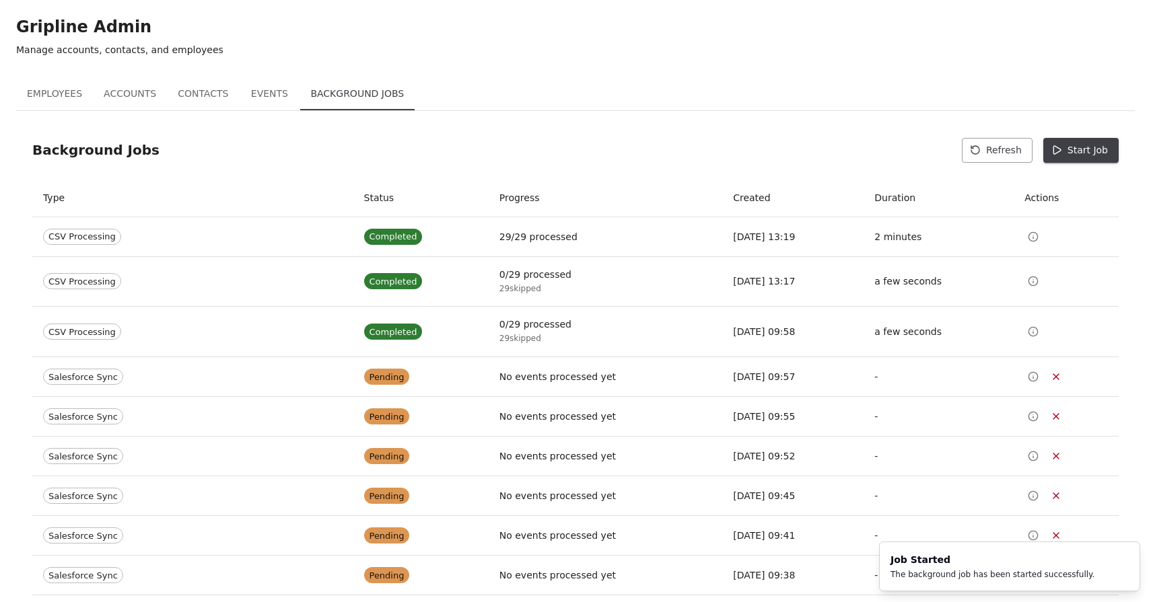
scroll to position [0, 0]
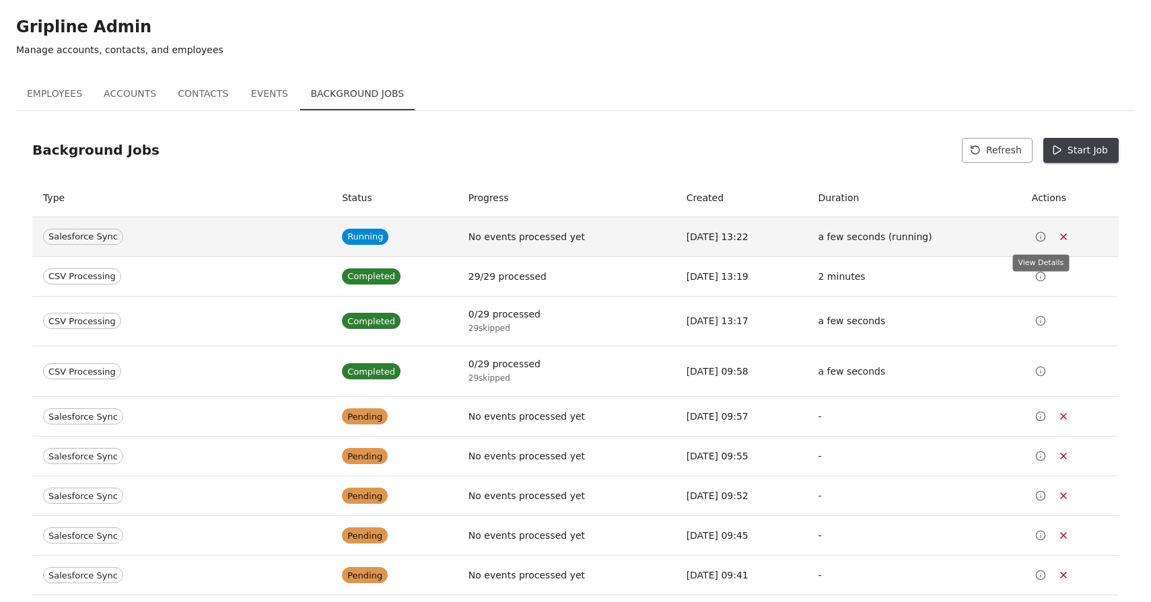
click at [1038, 235] on icon "View Details" at bounding box center [1040, 237] width 11 height 11
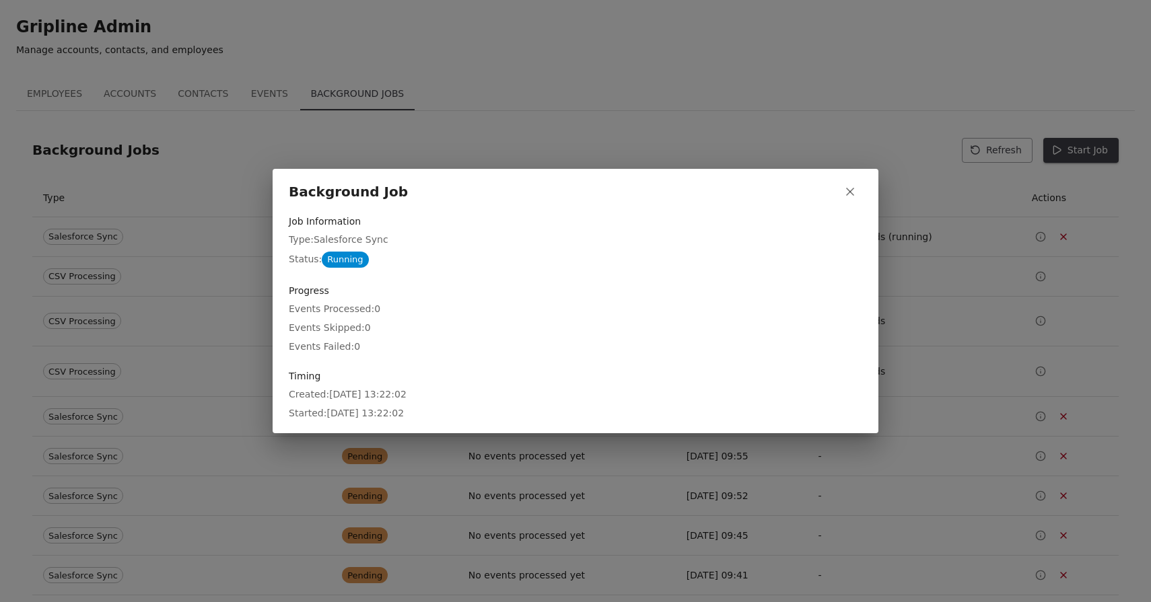
click at [744, 119] on div "Background Job Job Information Type: Salesforce Sync Status: Running Progress E…" at bounding box center [575, 301] width 1151 height 602
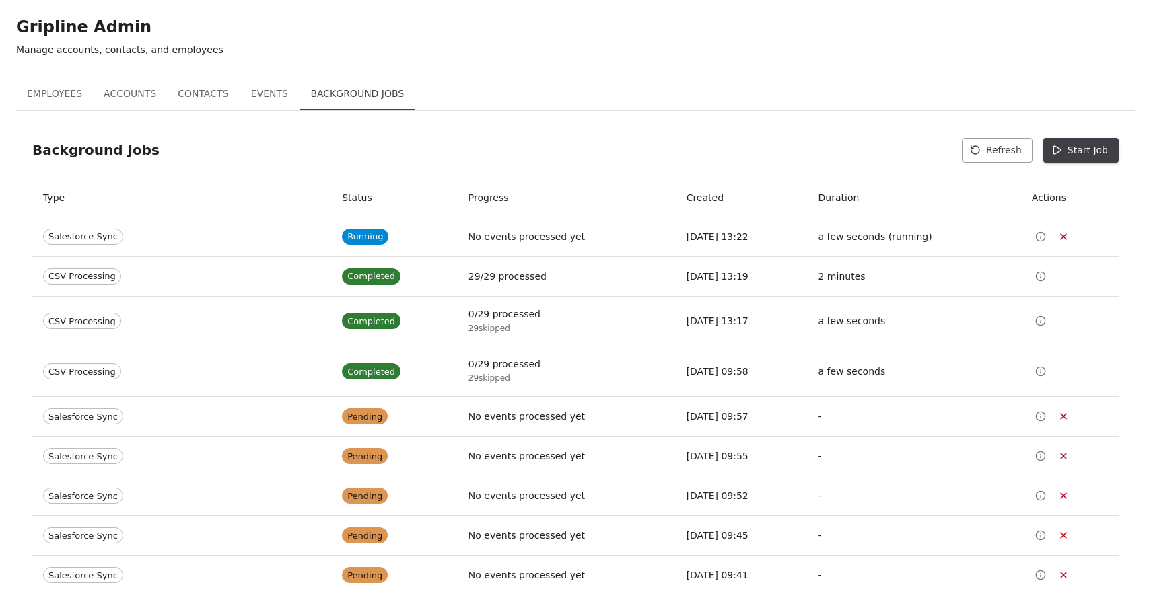
click at [991, 147] on button "Refresh" at bounding box center [997, 150] width 71 height 25
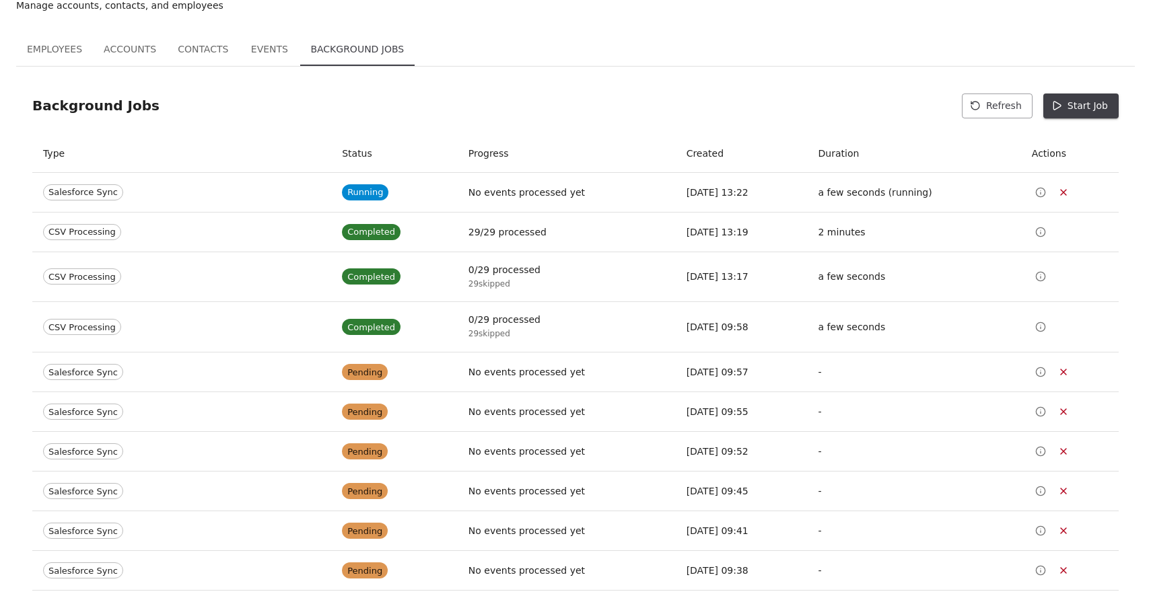
scroll to position [46, 0]
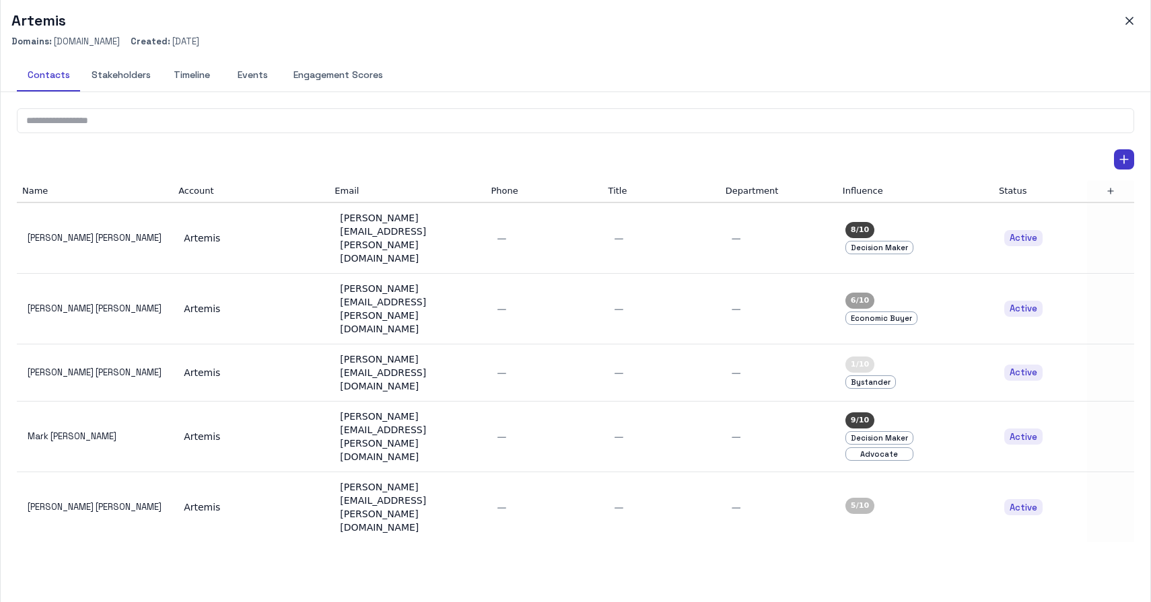
click at [188, 76] on button "Timeline" at bounding box center [192, 75] width 61 height 32
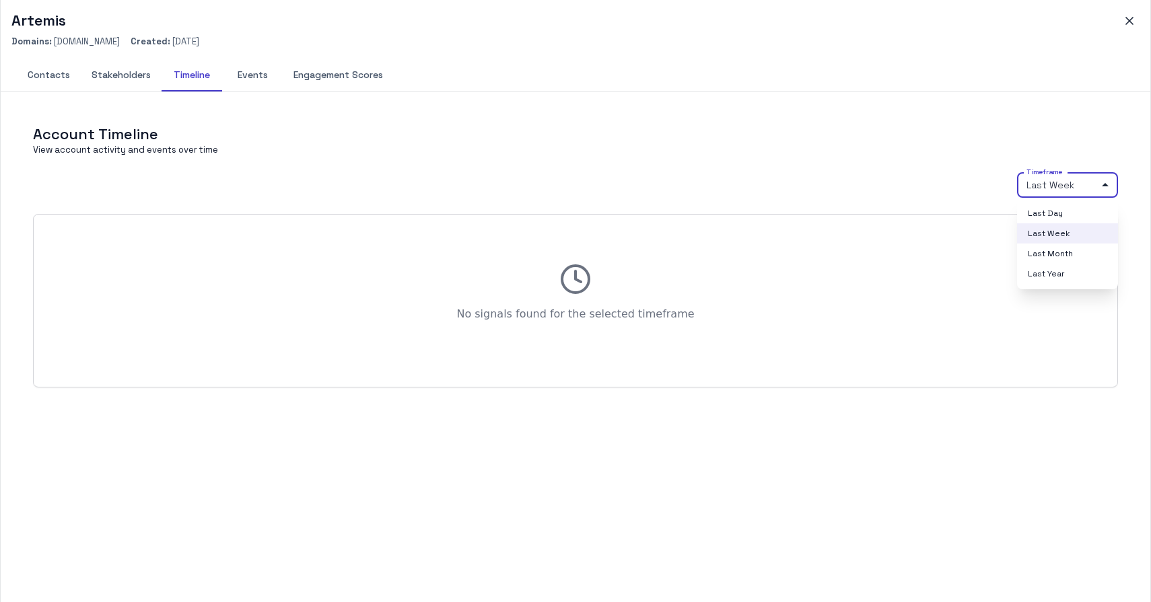
click at [1045, 182] on body "M My Mii Home Dashboards Accounts Accounts Contacts Activity Graph Your Organiz…" at bounding box center [575, 301] width 1151 height 602
click at [1057, 277] on li "Last Year" at bounding box center [1067, 274] width 101 height 20
type input "****"
click at [1134, 20] on icon "button" at bounding box center [1129, 20] width 13 height 13
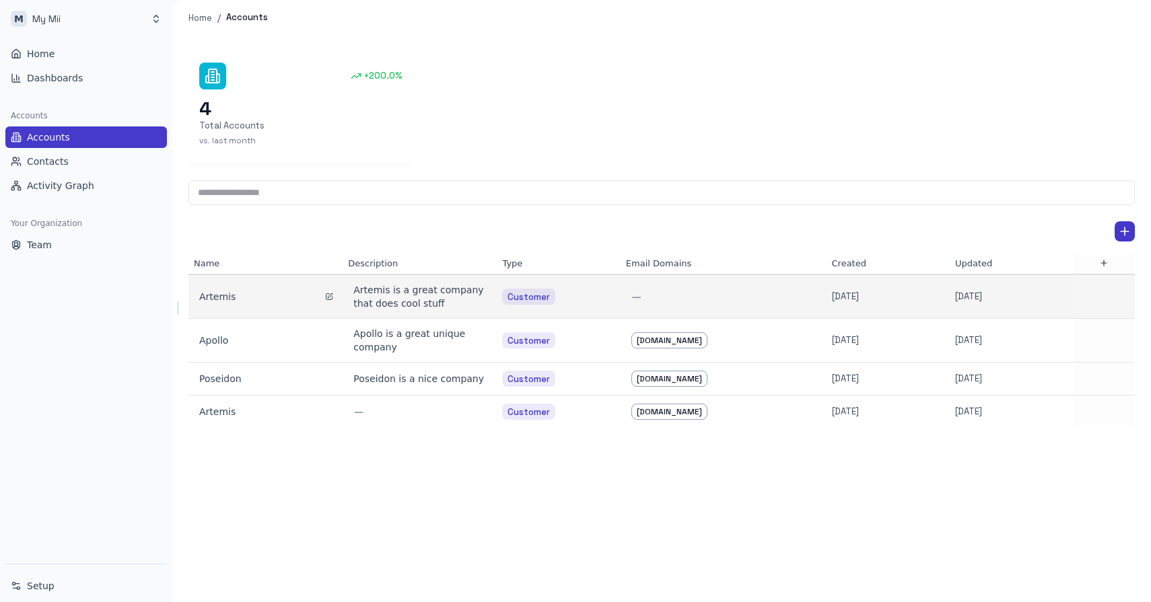
click at [214, 297] on div "Artemis" at bounding box center [265, 296] width 133 height 13
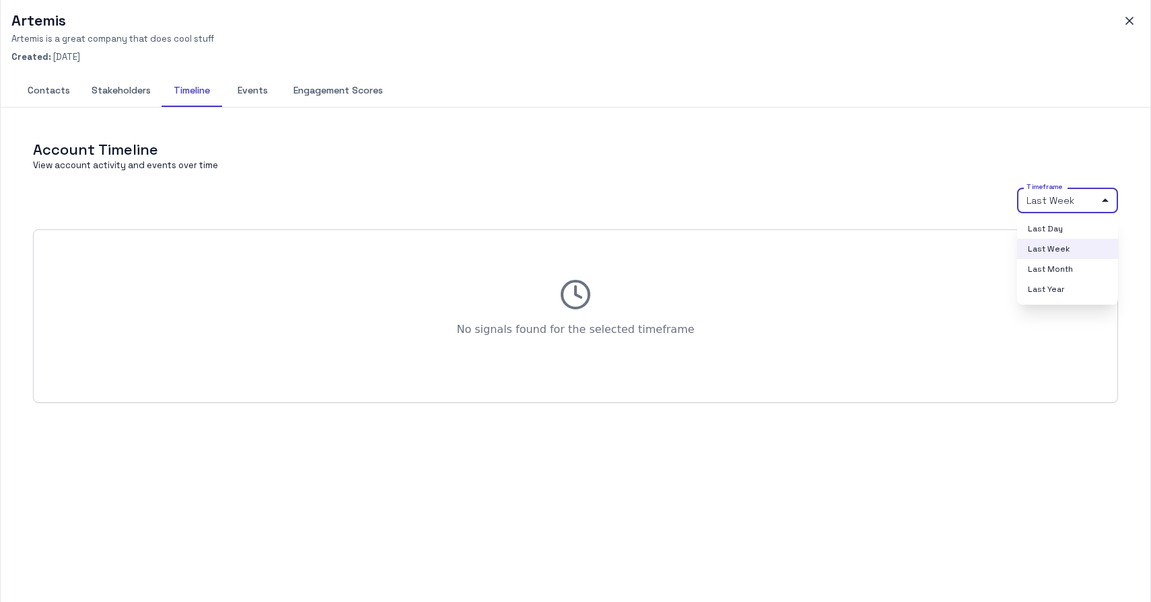
click at [1053, 194] on body "M My Mii Home Dashboards Accounts Accounts Contacts Activity Graph Your Organiz…" at bounding box center [575, 301] width 1151 height 602
click at [1045, 291] on li "Last Year" at bounding box center [1067, 289] width 101 height 20
type input "****"
click at [1130, 22] on icon "button" at bounding box center [1129, 20] width 7 height 7
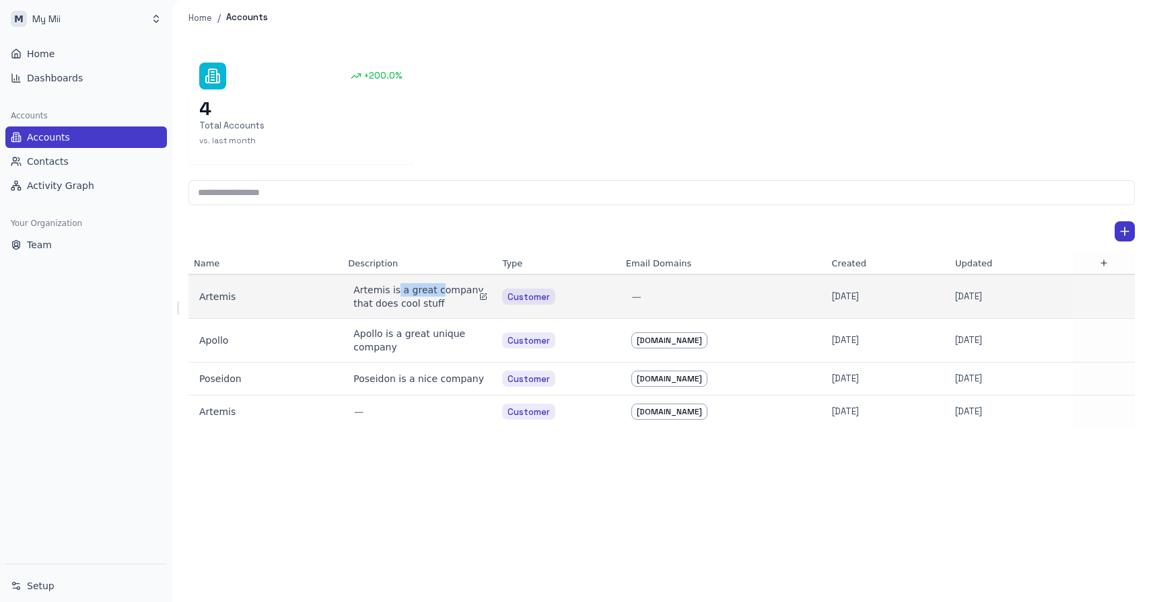
drag, startPoint x: 397, startPoint y: 295, endPoint x: 437, endPoint y: 297, distance: 39.7
click at [437, 297] on div "Artemis is a great company that does cool stuff" at bounding box center [419, 296] width 133 height 27
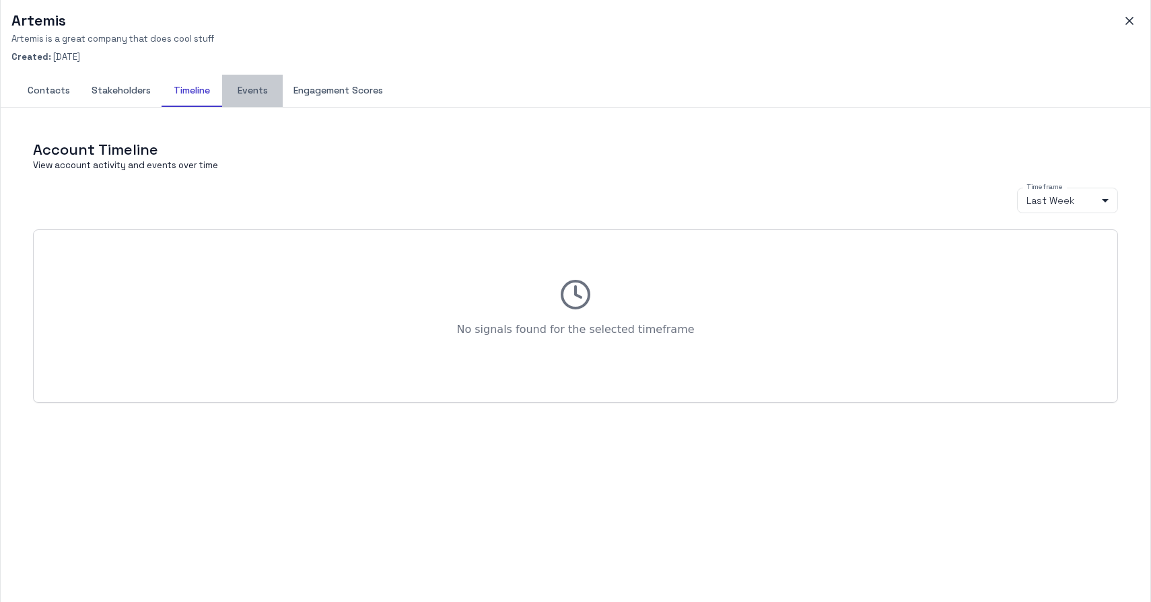
click at [251, 88] on button "Events" at bounding box center [252, 91] width 61 height 32
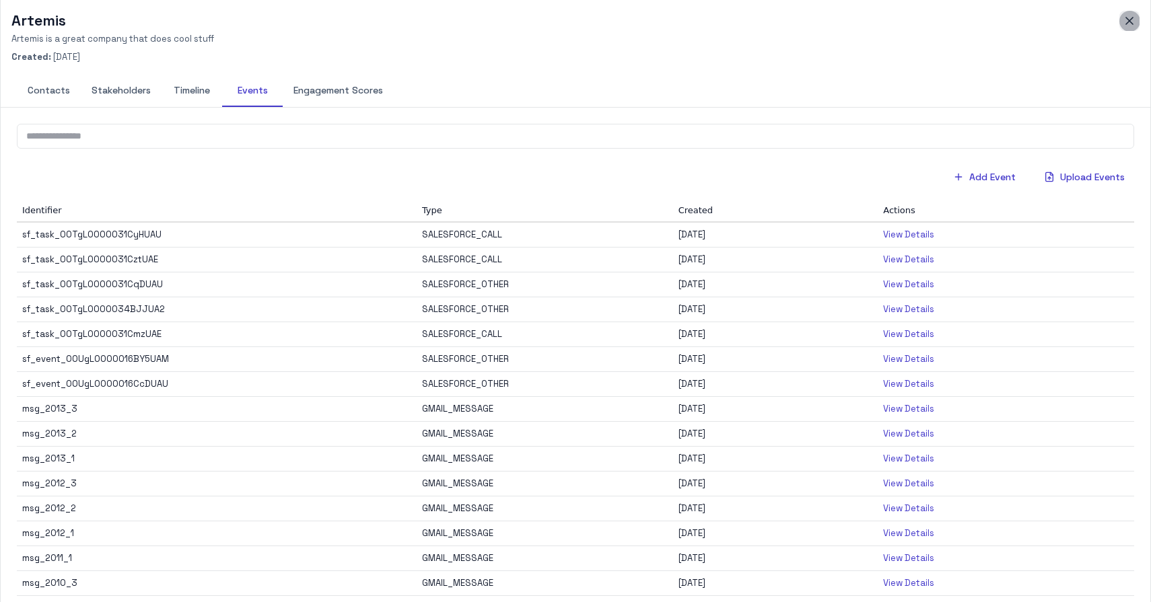
click at [1137, 15] on button "button" at bounding box center [1129, 21] width 20 height 20
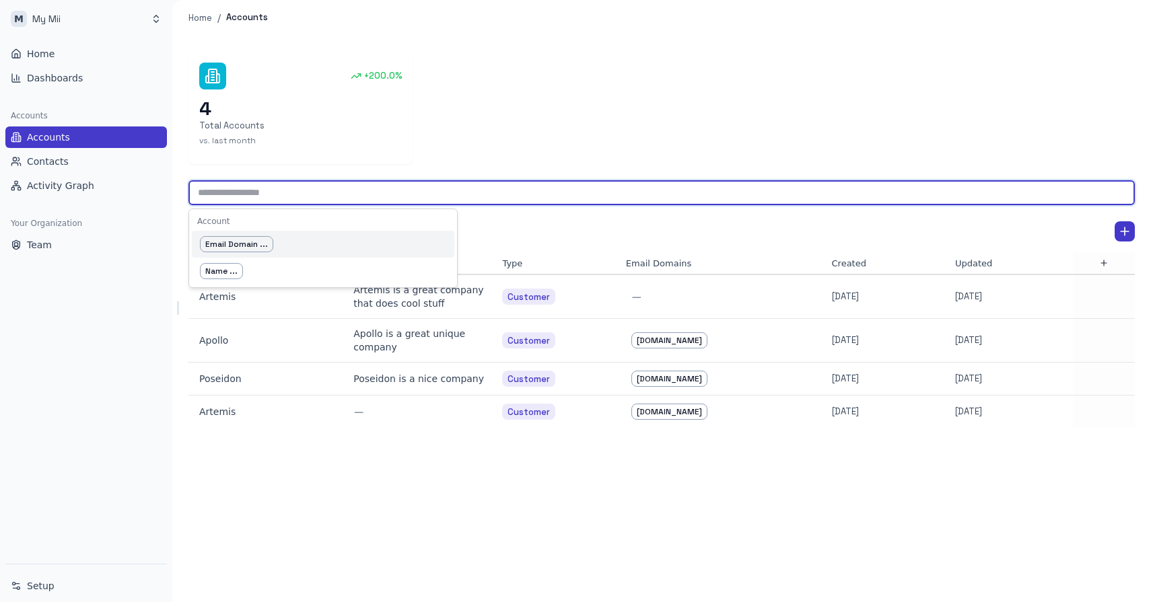
click at [299, 199] on input "text" at bounding box center [661, 192] width 946 height 25
click at [351, 145] on div "4 Total Accounts vs. last month" at bounding box center [300, 123] width 203 height 50
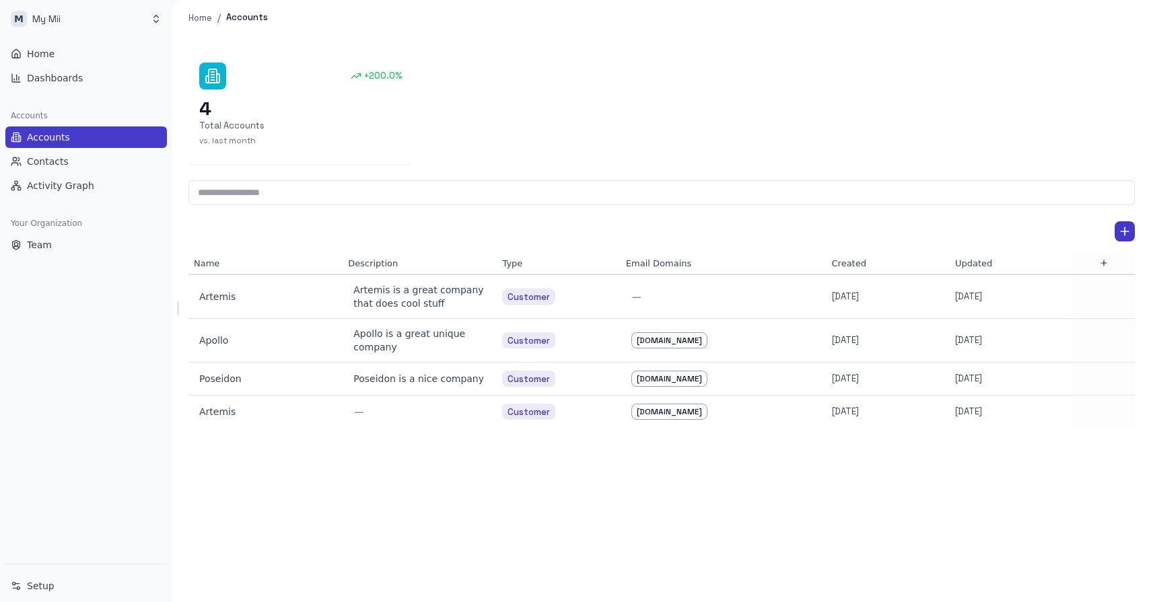
click at [363, 541] on div "+200.0% 4 Total Accounts vs. last month ​ Name Description Type Email Domains C…" at bounding box center [661, 319] width 979 height 567
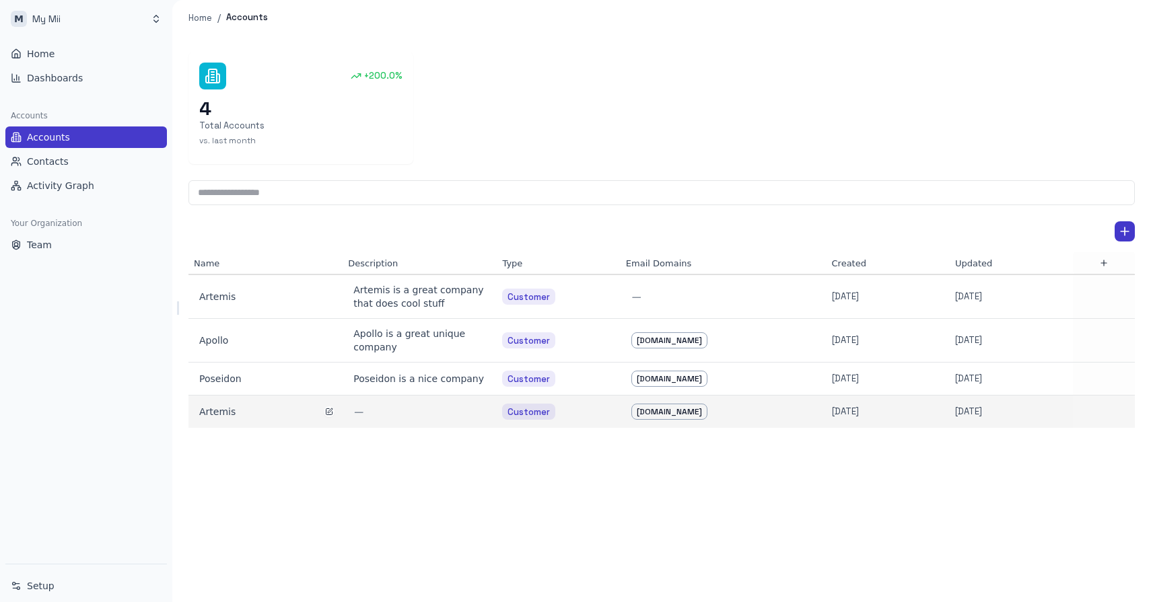
click at [221, 414] on div "Artemis" at bounding box center [265, 411] width 133 height 13
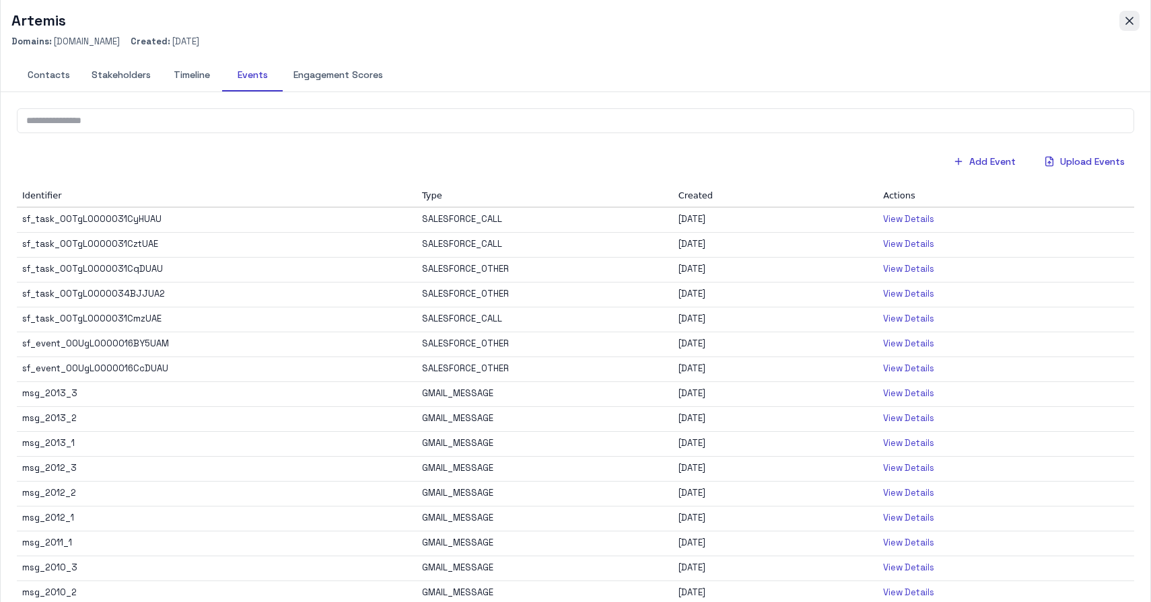
click at [1139, 24] on button "button" at bounding box center [1129, 21] width 20 height 20
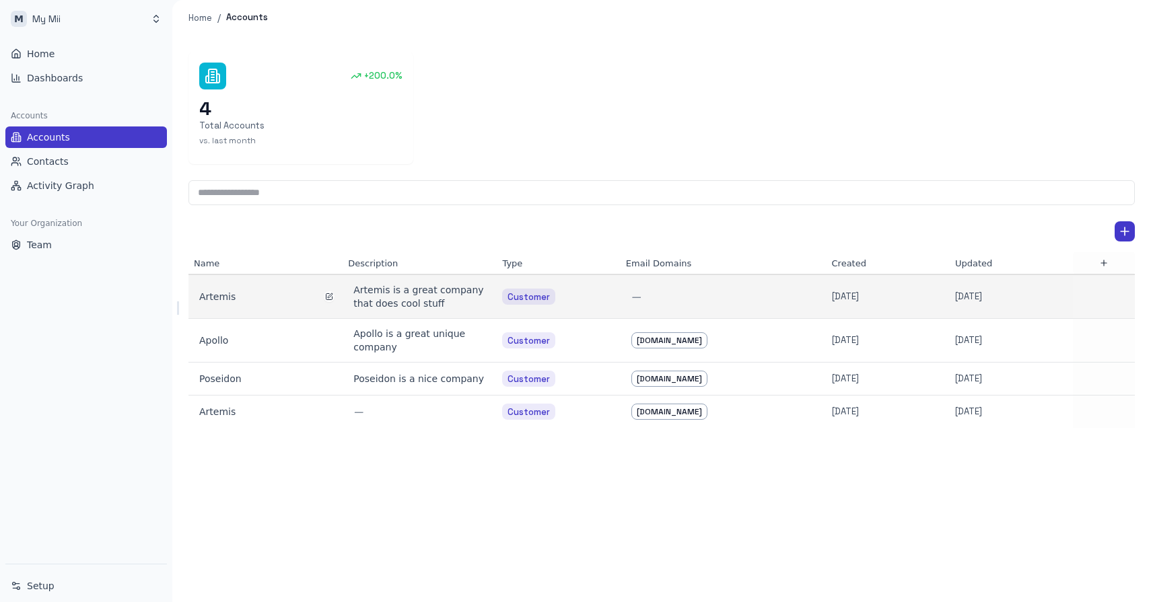
click at [223, 295] on div "Artemis" at bounding box center [265, 296] width 133 height 13
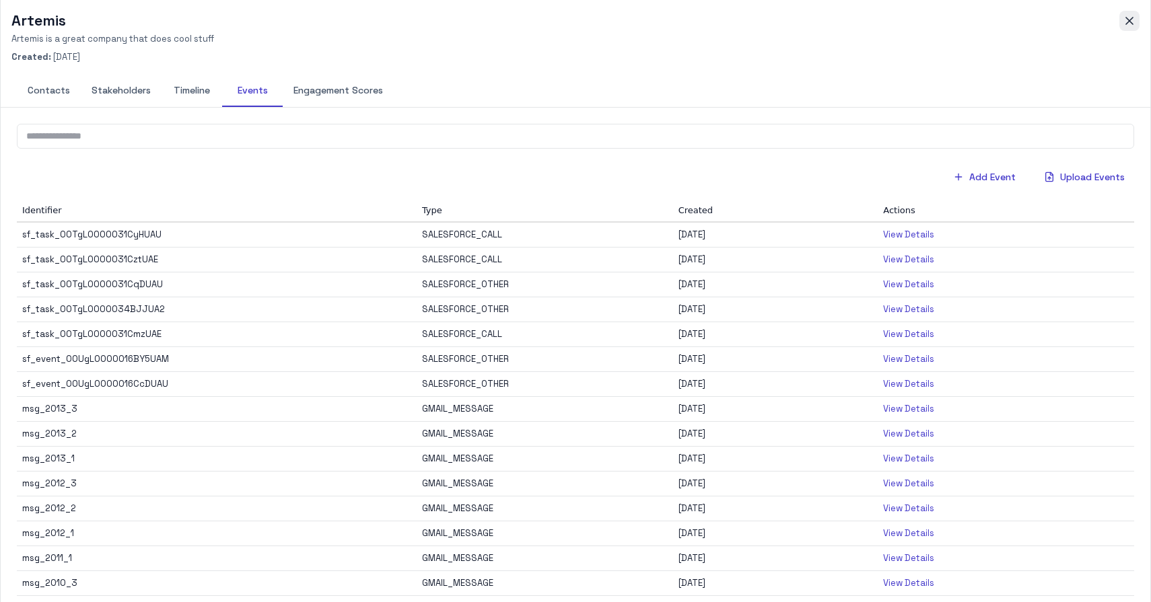
click at [1133, 19] on icon "button" at bounding box center [1129, 20] width 13 height 13
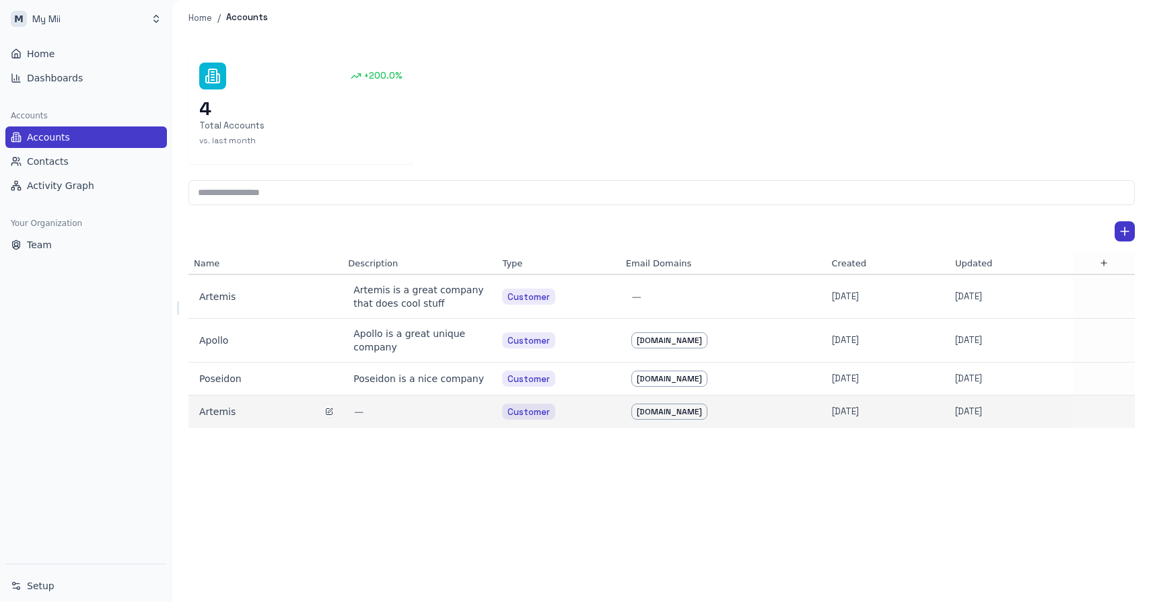
click at [238, 418] on div "Artemis" at bounding box center [265, 411] width 133 height 13
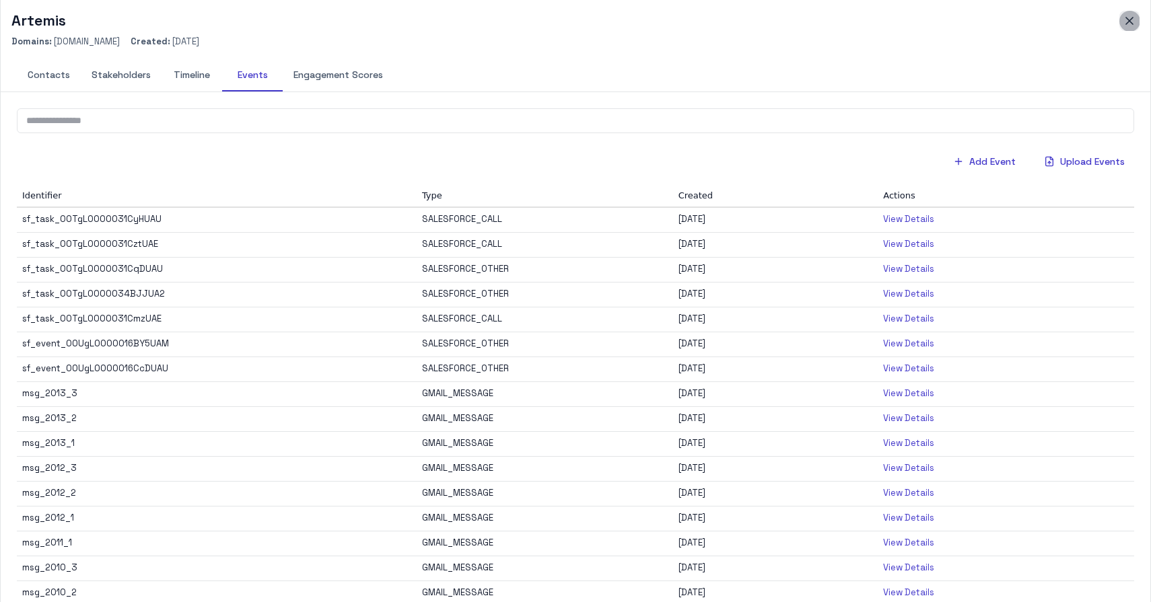
click at [1133, 22] on icon "button" at bounding box center [1129, 20] width 13 height 13
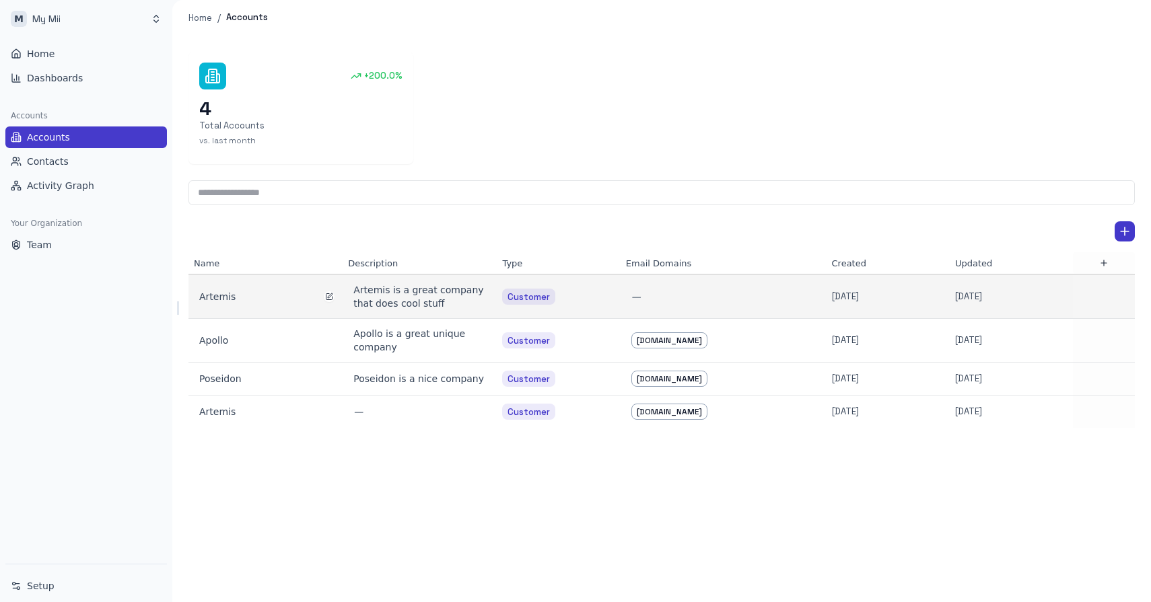
click at [217, 299] on div "Artemis" at bounding box center [265, 296] width 133 height 13
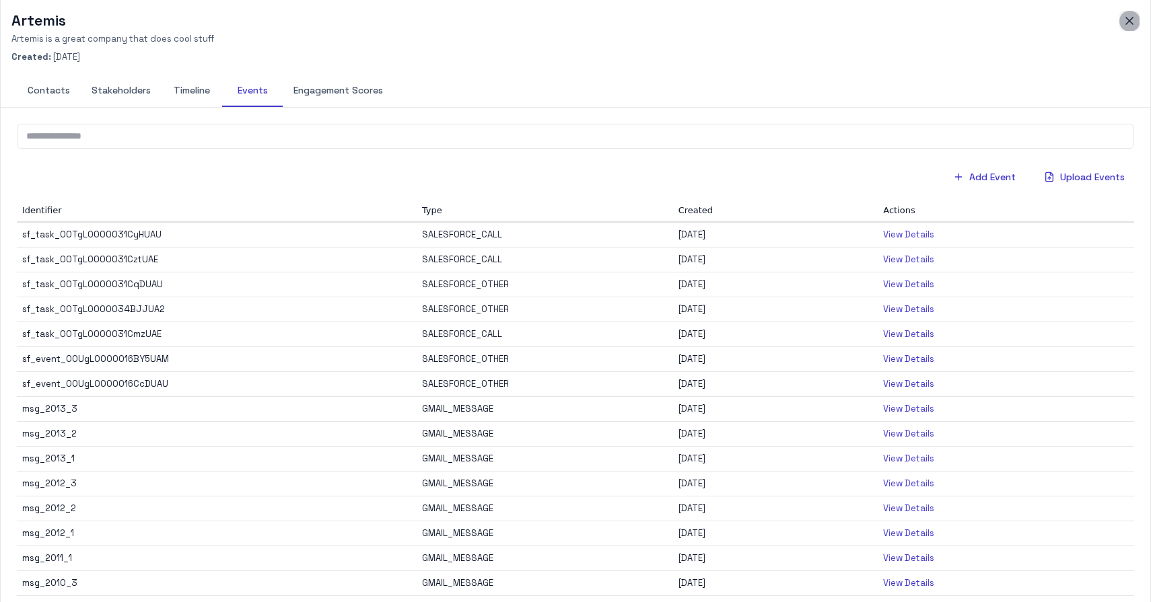
click at [1129, 23] on icon "button" at bounding box center [1129, 20] width 13 height 13
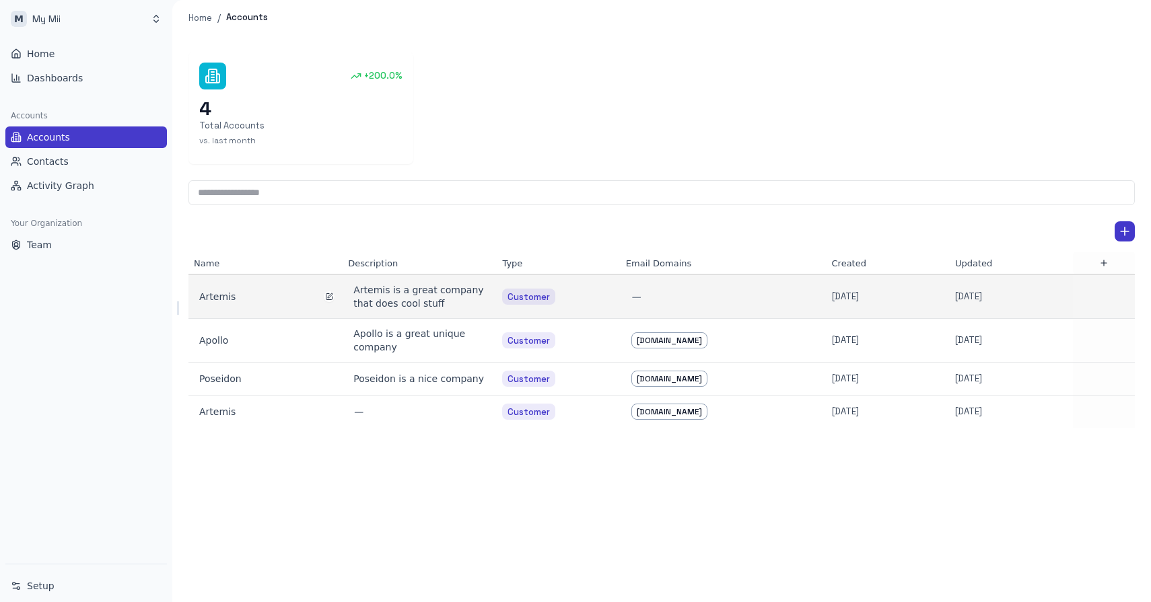
click at [221, 298] on div "Artemis" at bounding box center [265, 296] width 133 height 13
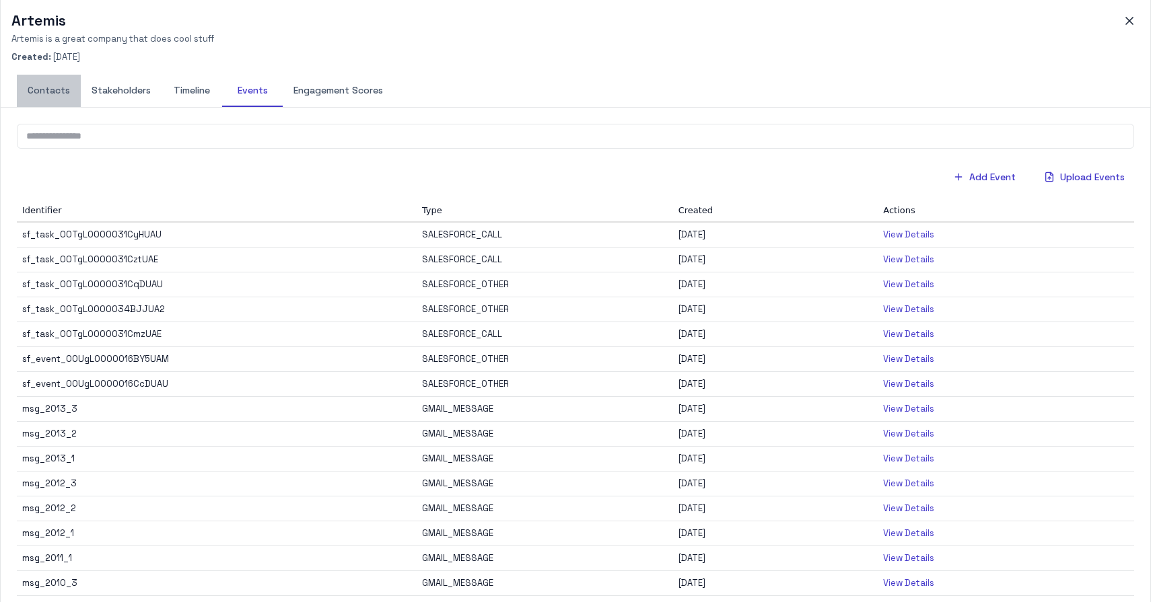
click at [44, 94] on button "Contacts" at bounding box center [49, 91] width 64 height 32
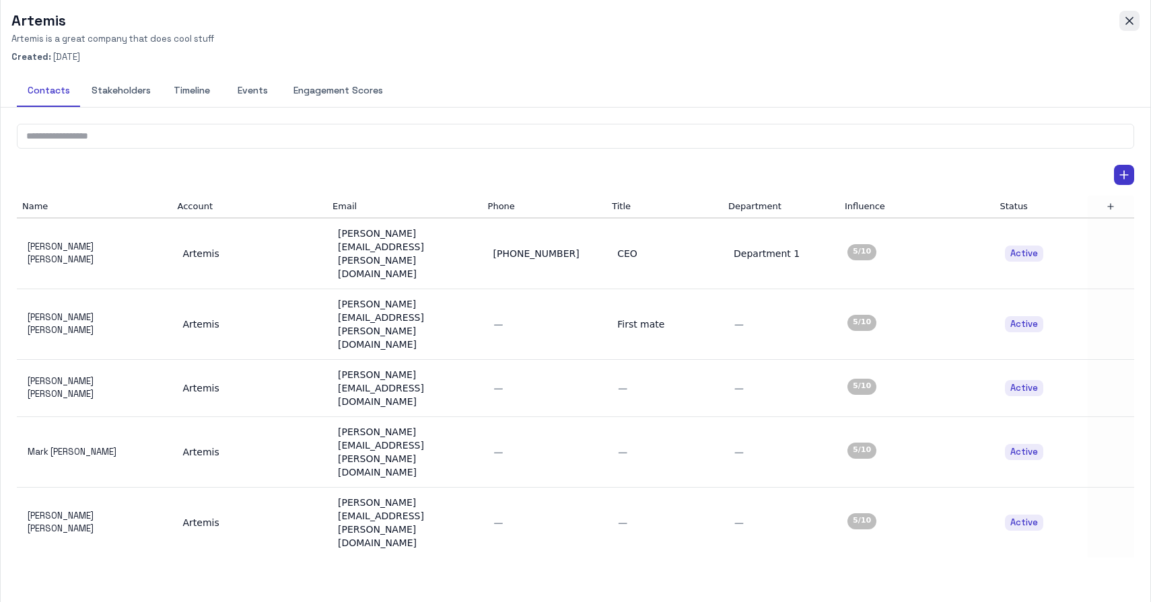
click at [1125, 21] on icon "button" at bounding box center [1129, 20] width 13 height 13
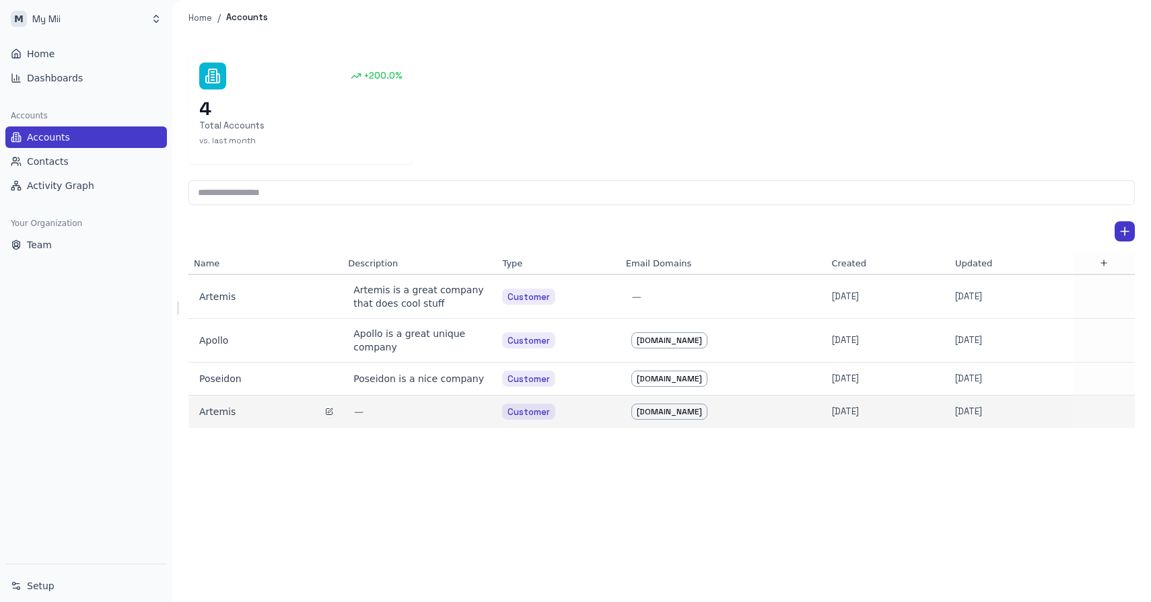
click at [221, 412] on div "Artemis" at bounding box center [265, 411] width 133 height 13
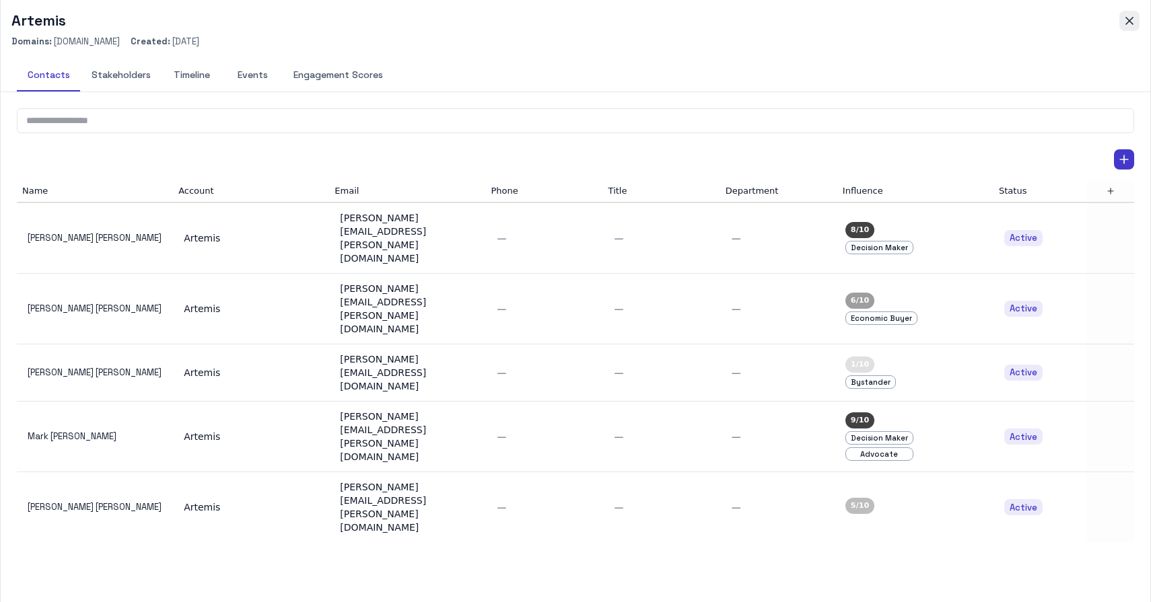
click at [1126, 17] on icon "button" at bounding box center [1129, 20] width 7 height 7
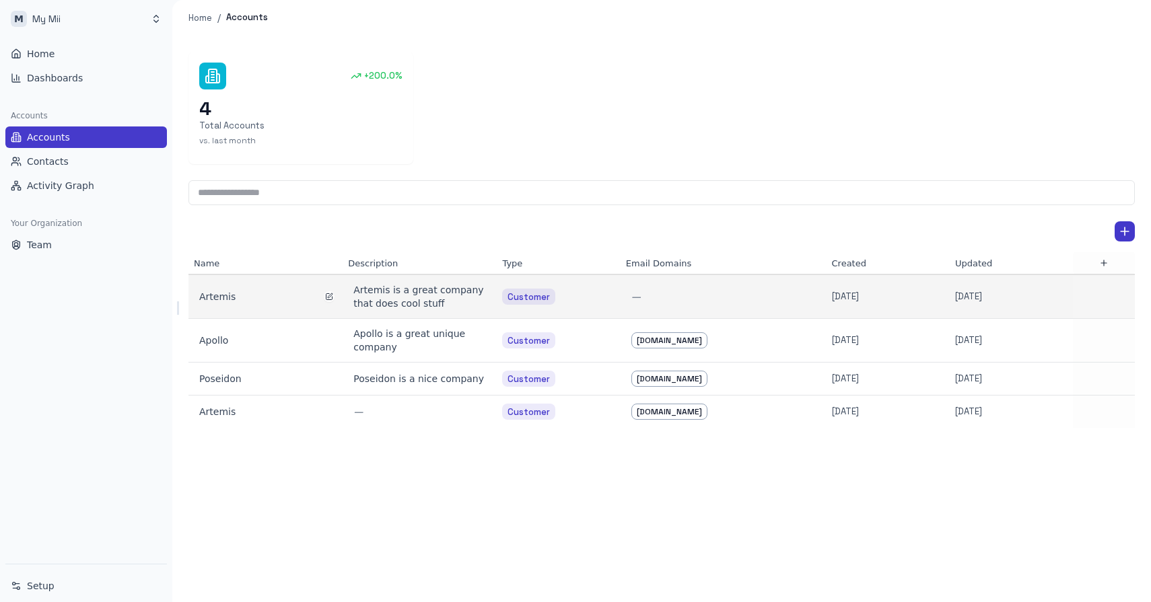
click at [209, 293] on div "Artemis" at bounding box center [265, 296] width 133 height 13
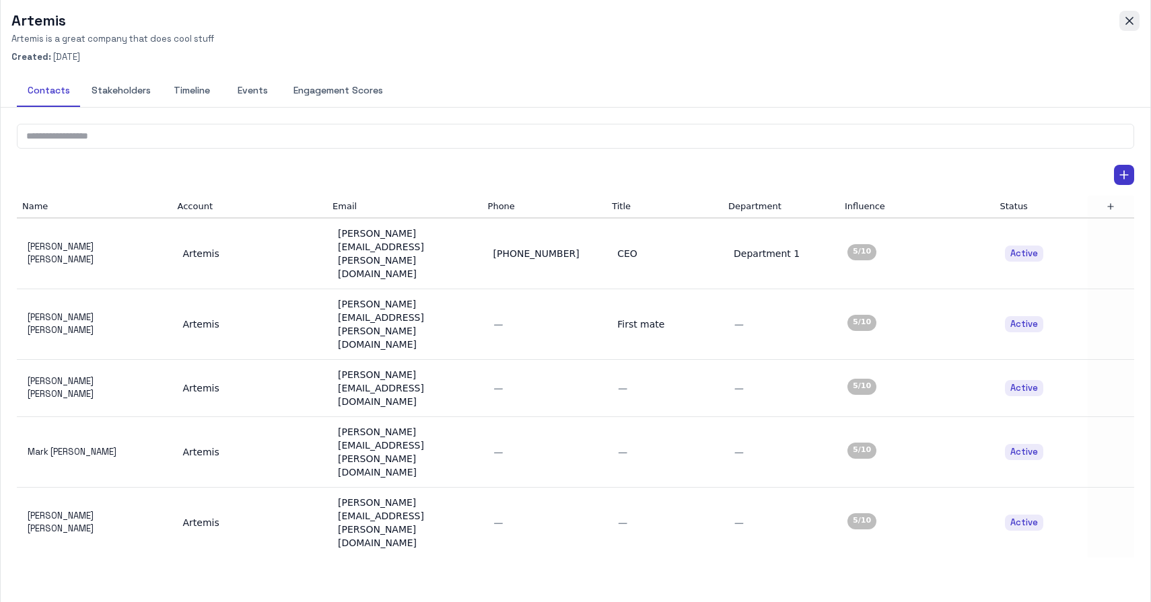
click at [1130, 20] on icon "button" at bounding box center [1129, 20] width 7 height 7
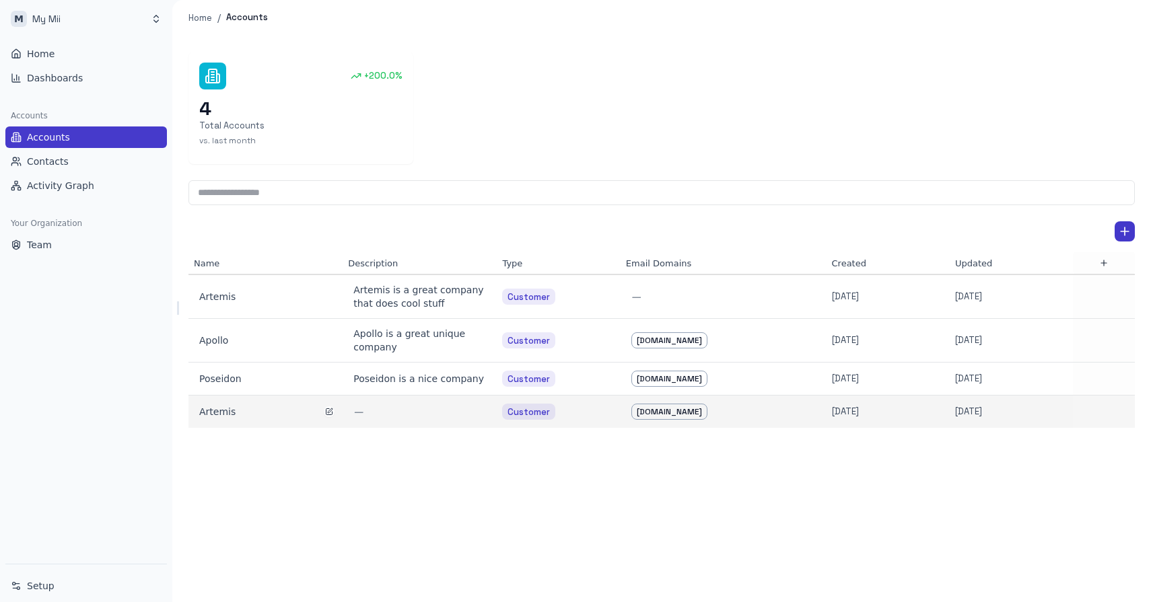
click at [220, 407] on div "Artemis" at bounding box center [265, 411] width 133 height 13
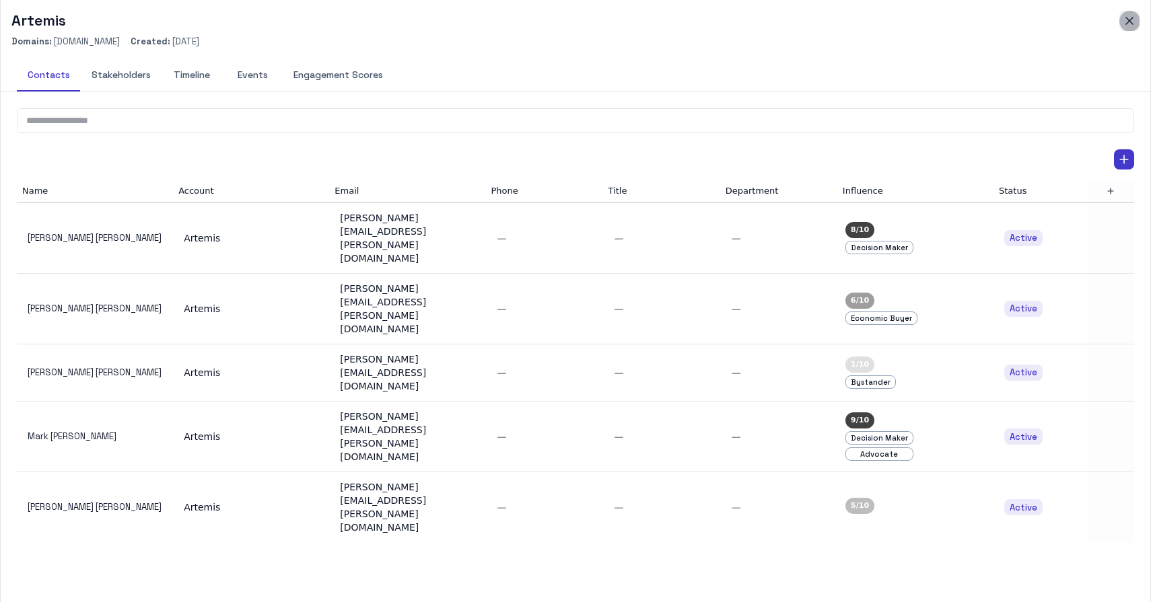
click at [1136, 21] on button "button" at bounding box center [1129, 21] width 20 height 20
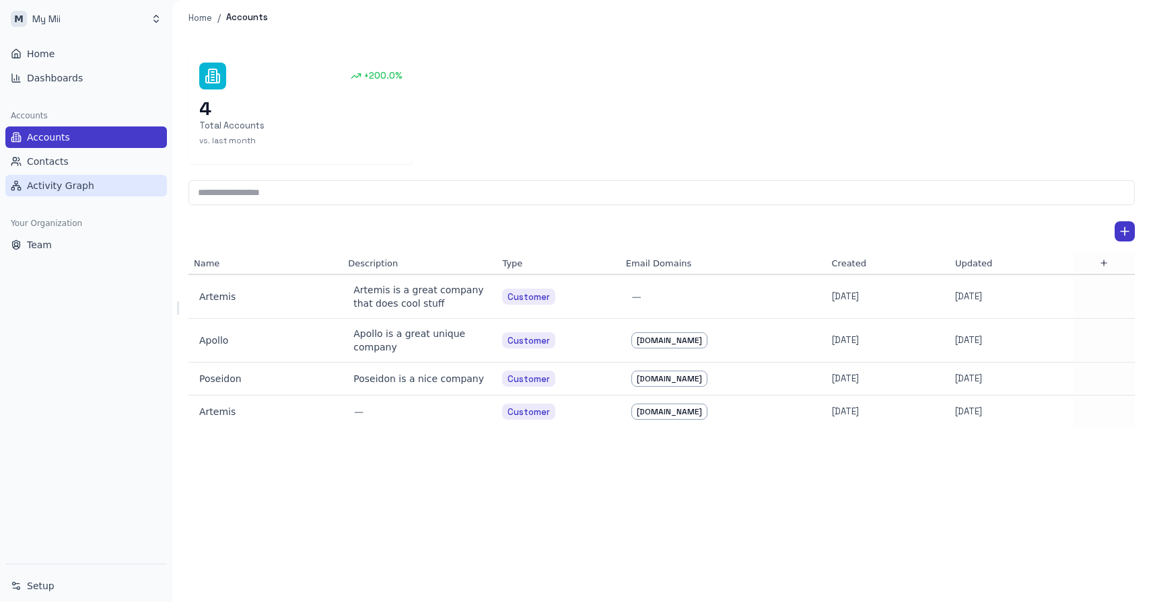
click at [51, 182] on span "Activity Graph" at bounding box center [60, 185] width 67 height 13
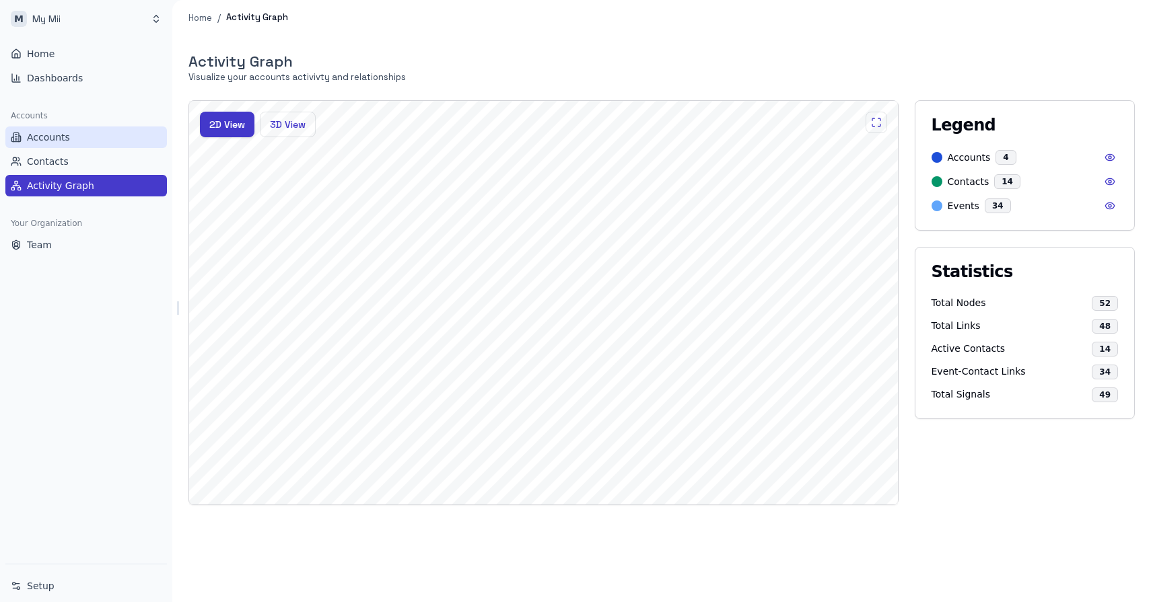
click at [38, 137] on span "Accounts" at bounding box center [48, 137] width 43 height 13
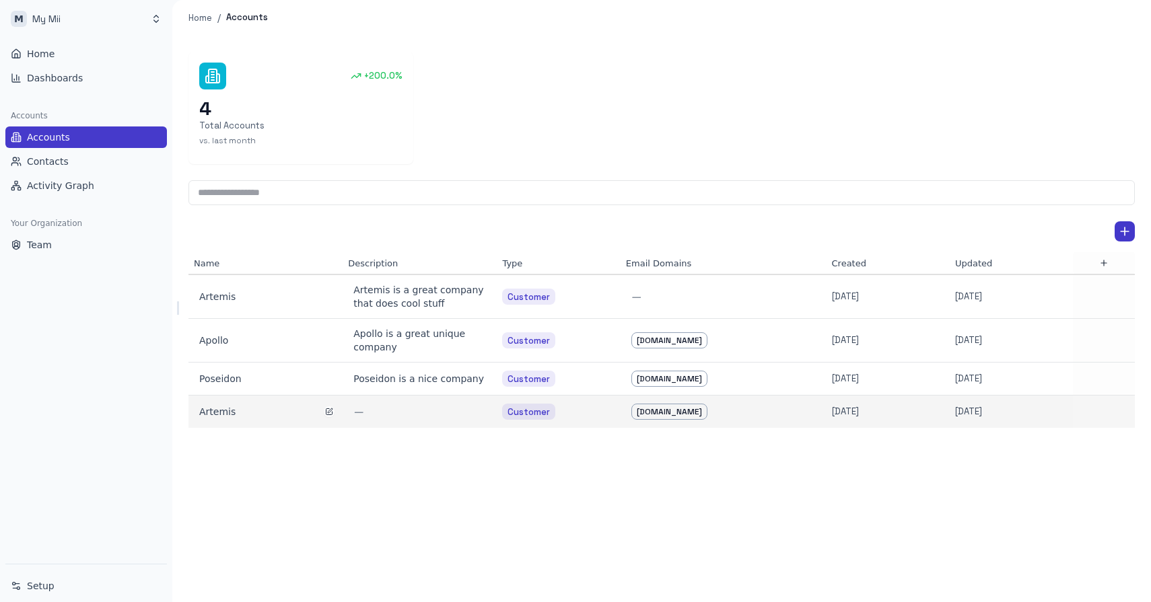
click at [217, 417] on div "Artemis" at bounding box center [265, 411] width 133 height 13
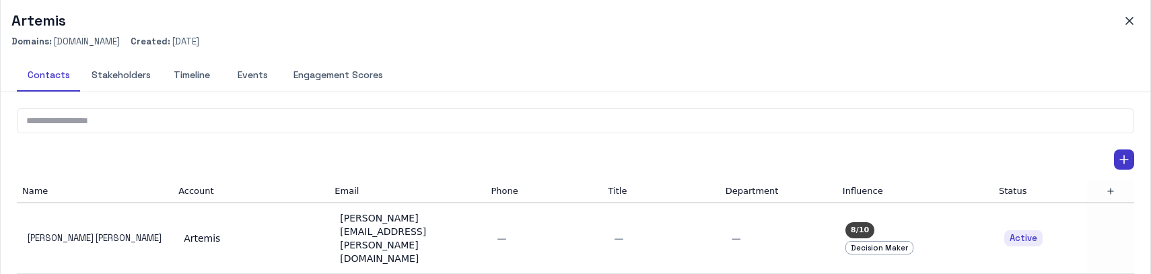
click at [195, 75] on button "Timeline" at bounding box center [192, 75] width 61 height 32
